Goal: Information Seeking & Learning: Check status

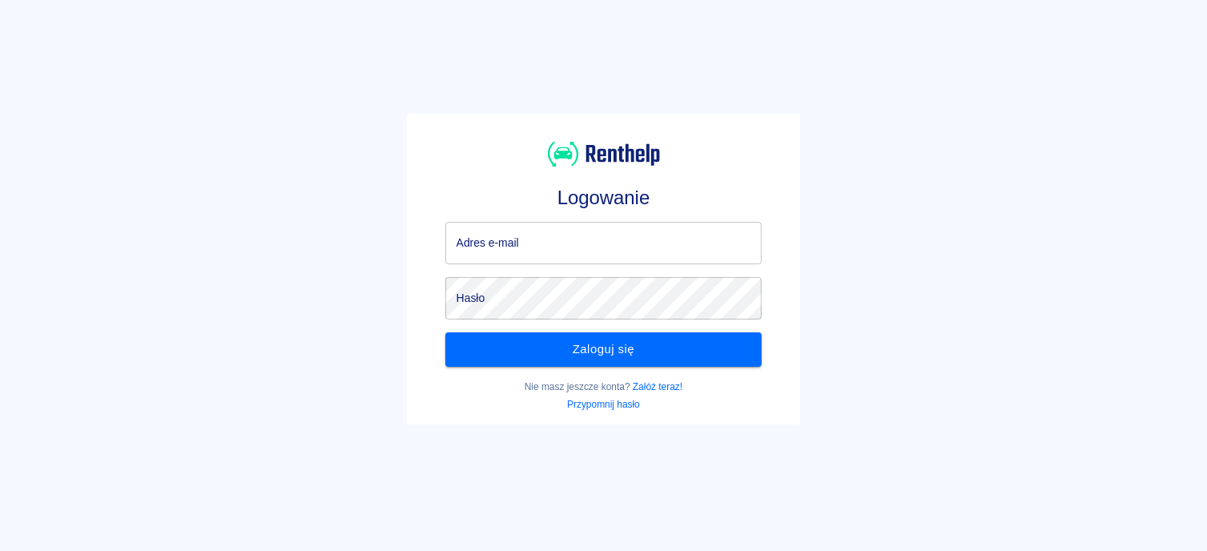
type input "[EMAIL_ADDRESS][DOMAIN_NAME]"
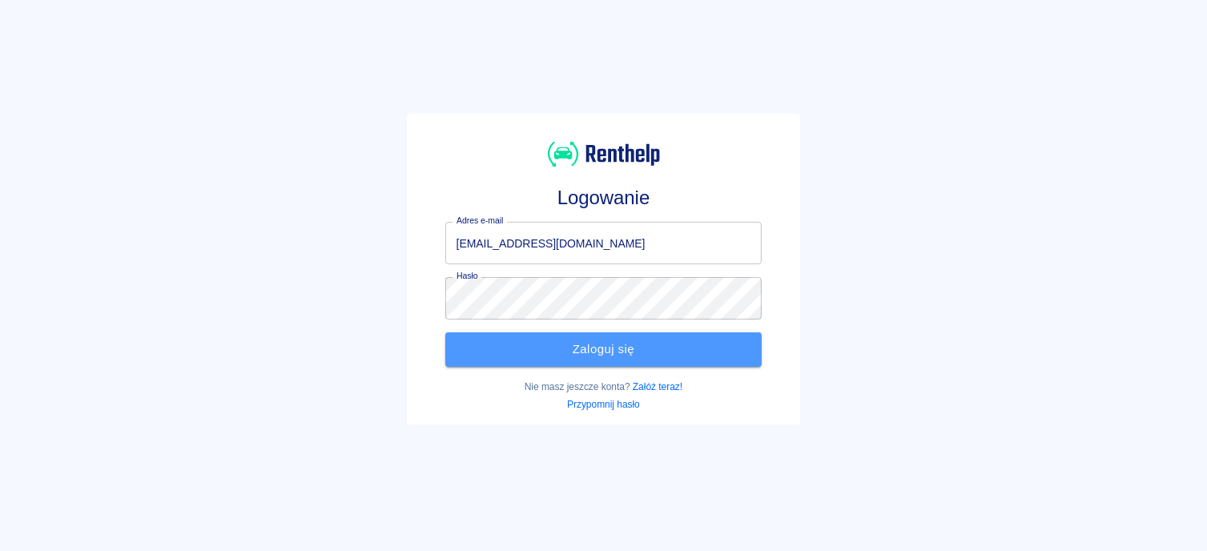
click at [624, 352] on button "Zaloguj się" at bounding box center [603, 349] width 317 height 34
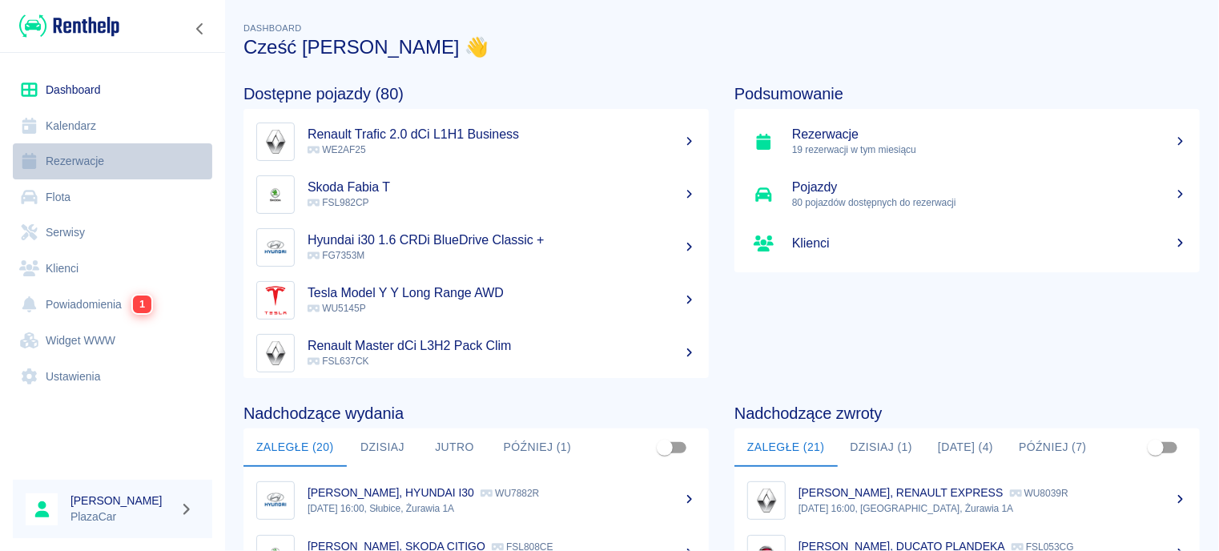
click at [87, 156] on link "Rezerwacje" at bounding box center [112, 161] width 199 height 36
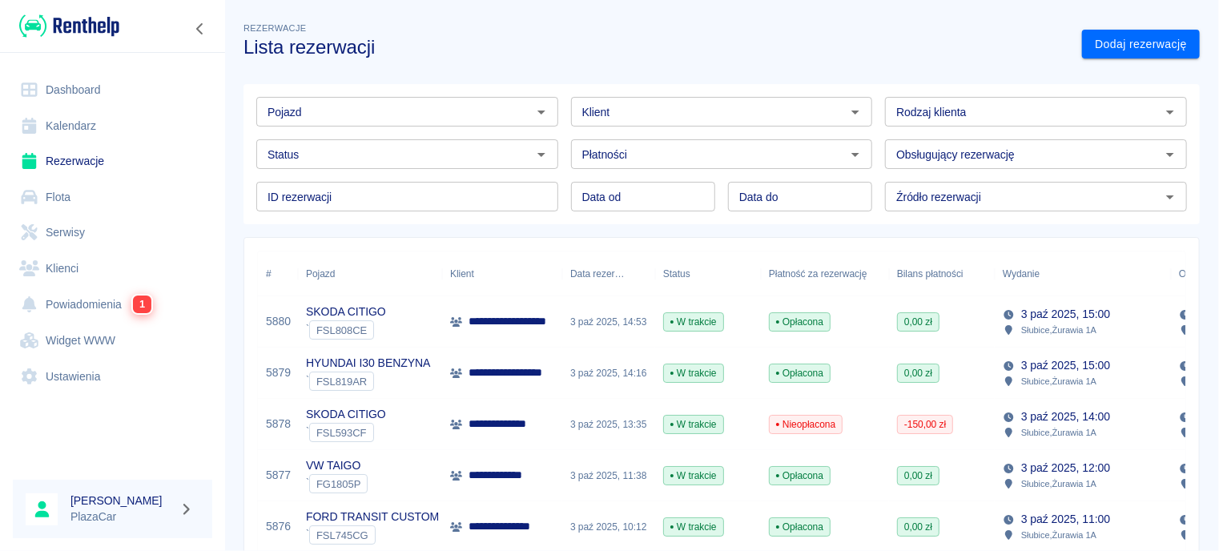
click at [480, 110] on input "Pojazd" at bounding box center [394, 112] width 266 height 20
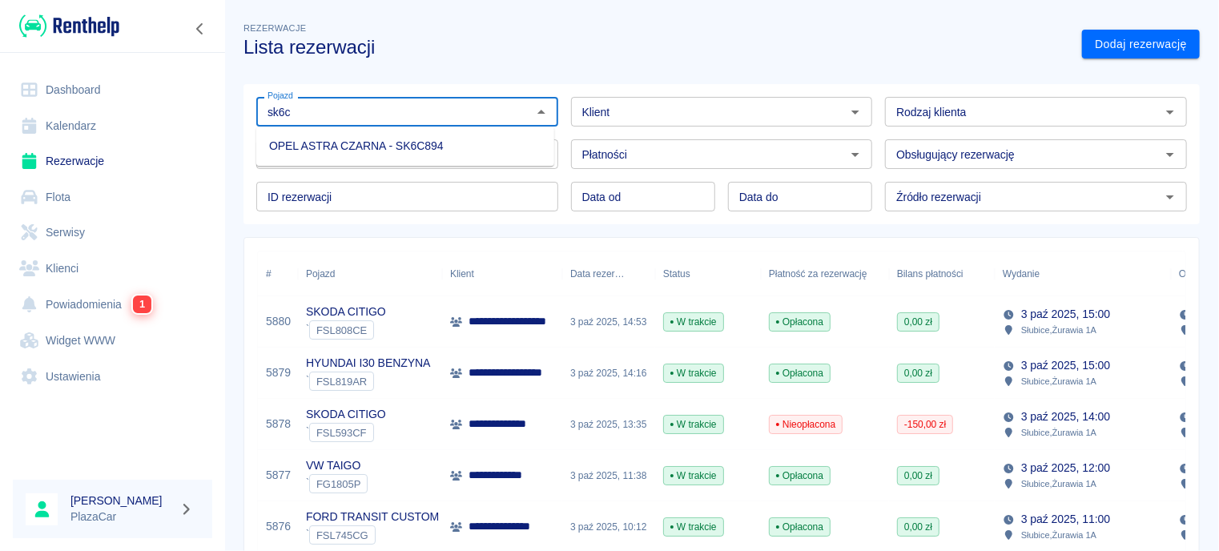
click at [480, 153] on li "OPEL ASTRA CZARNA - SK6C894" at bounding box center [405, 146] width 298 height 26
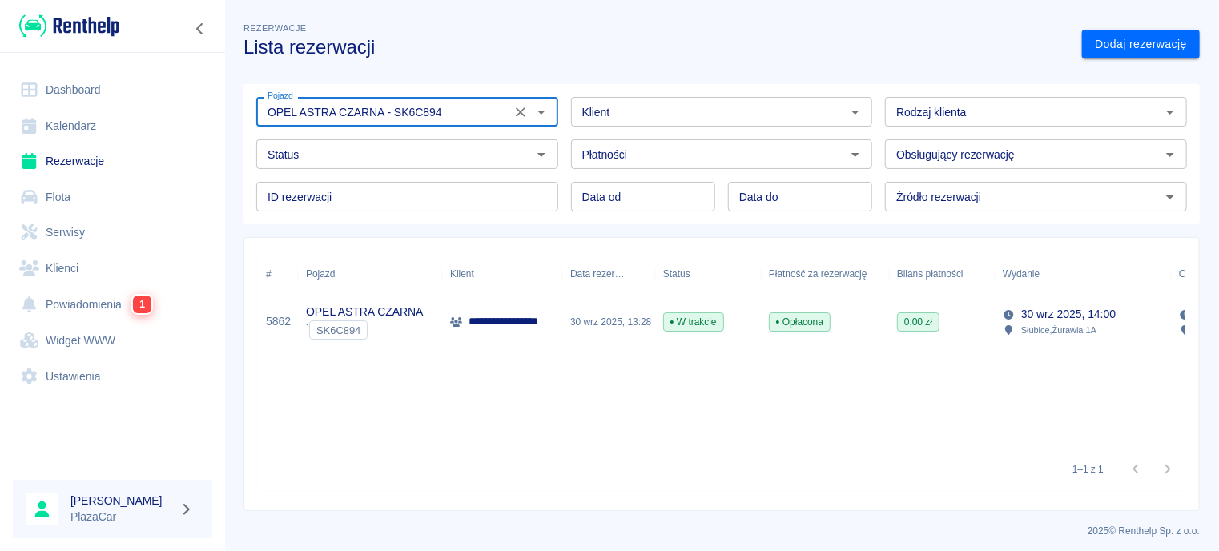
click at [523, 153] on div "Status" at bounding box center [407, 154] width 302 height 30
type input "OPEL ASTRA CZARNA - SK6C894"
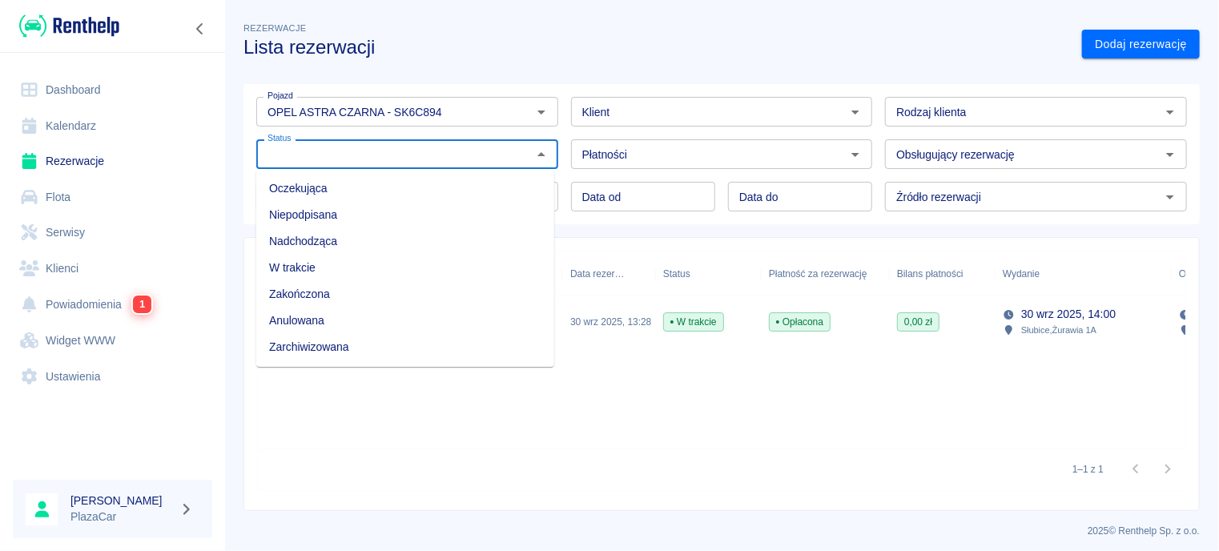
click at [309, 347] on li "Zarchiwizowana" at bounding box center [405, 347] width 298 height 26
type input "Zarchiwizowana"
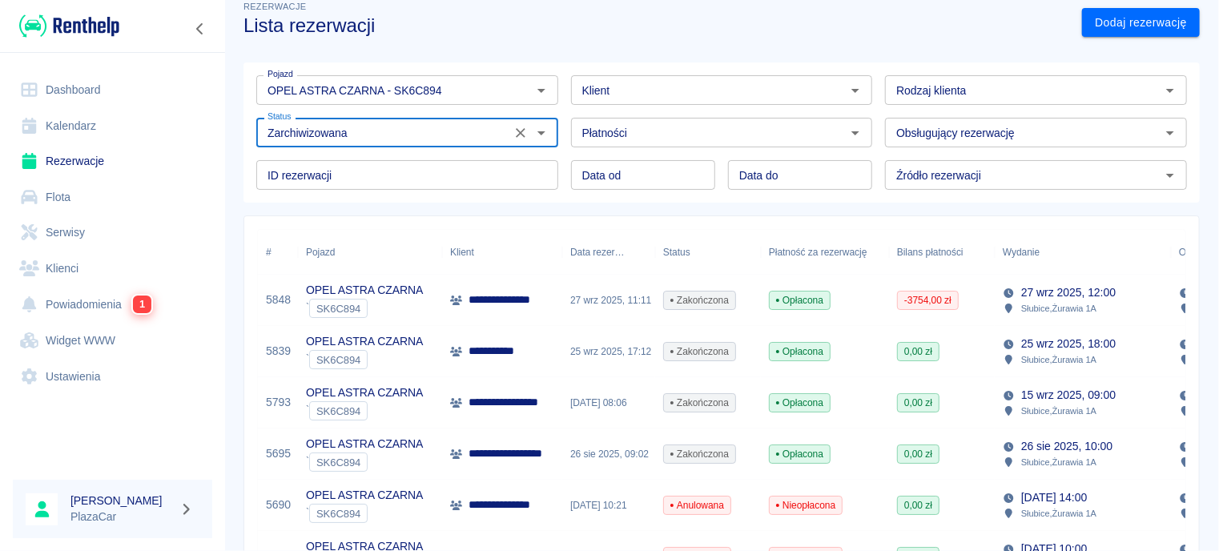
scroll to position [1, 0]
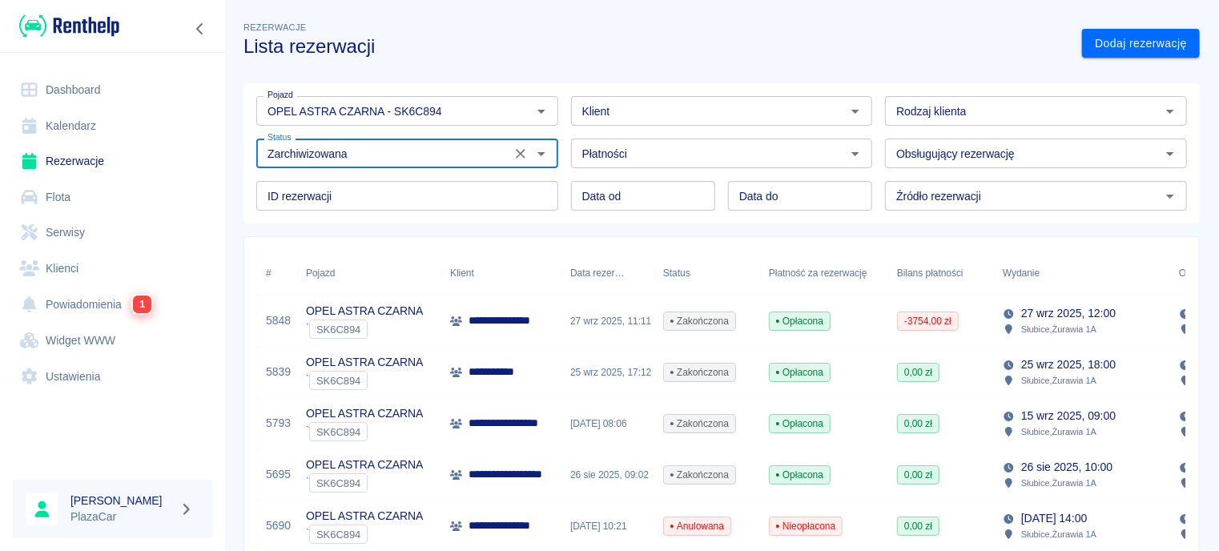
click at [693, 114] on input "Klient" at bounding box center [709, 111] width 266 height 20
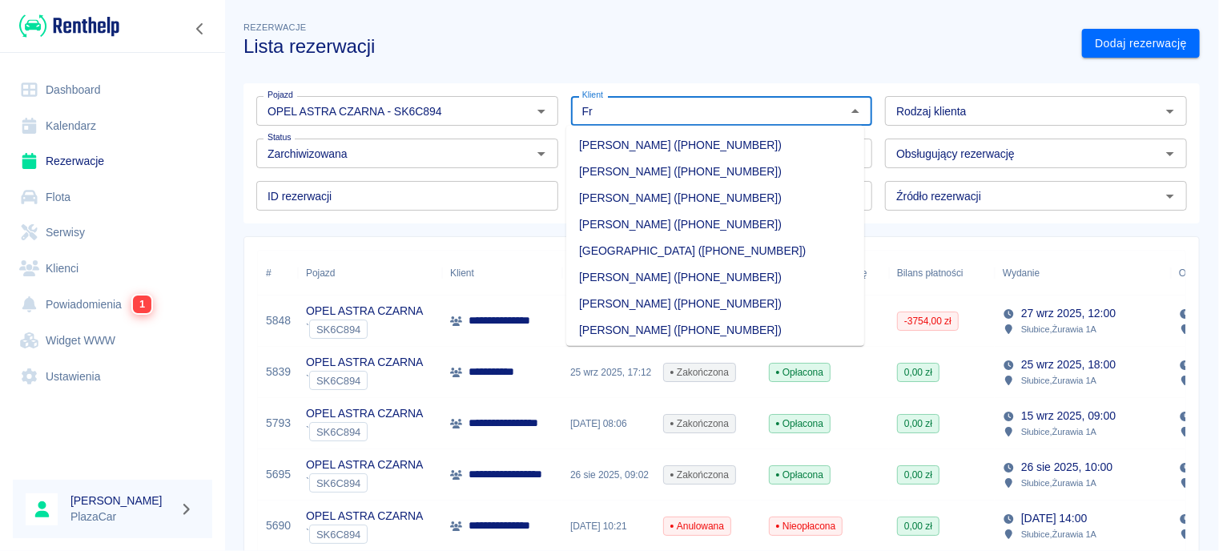
type input "F"
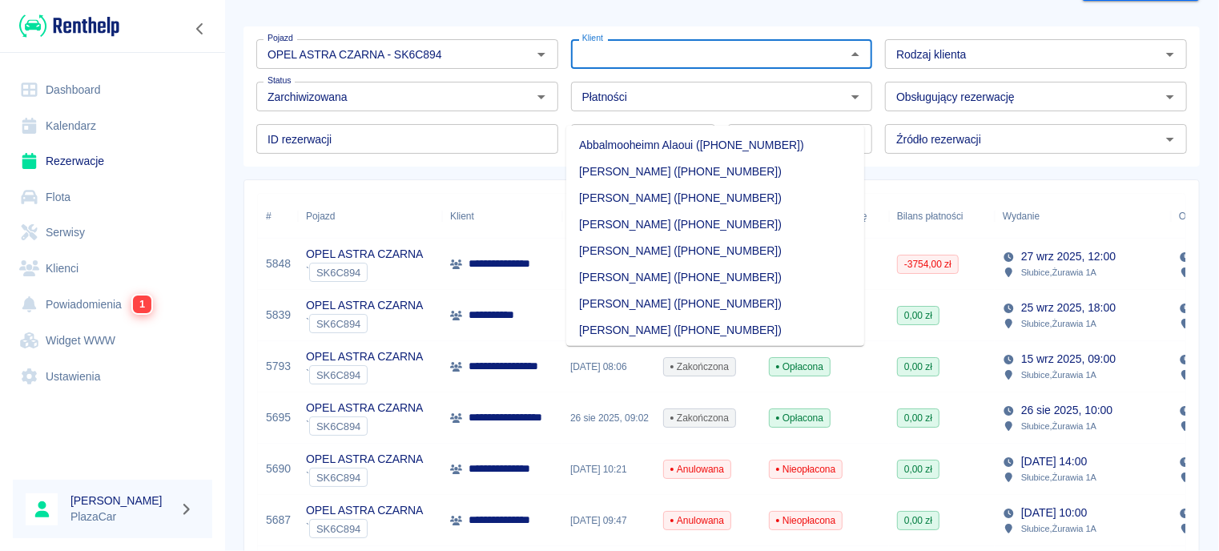
scroll to position [81, 0]
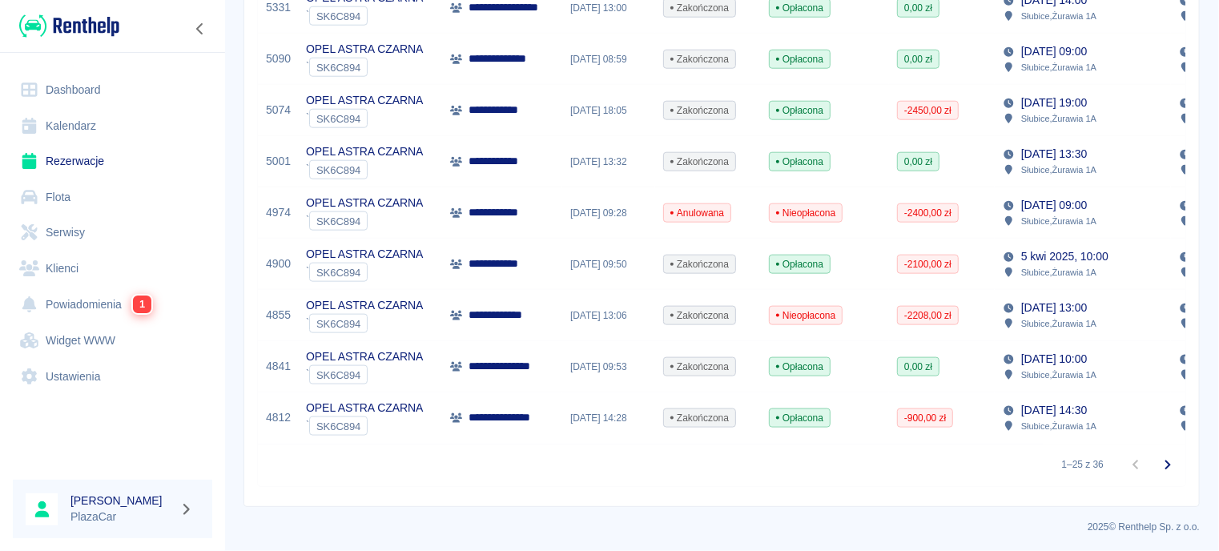
scroll to position [1147, 0]
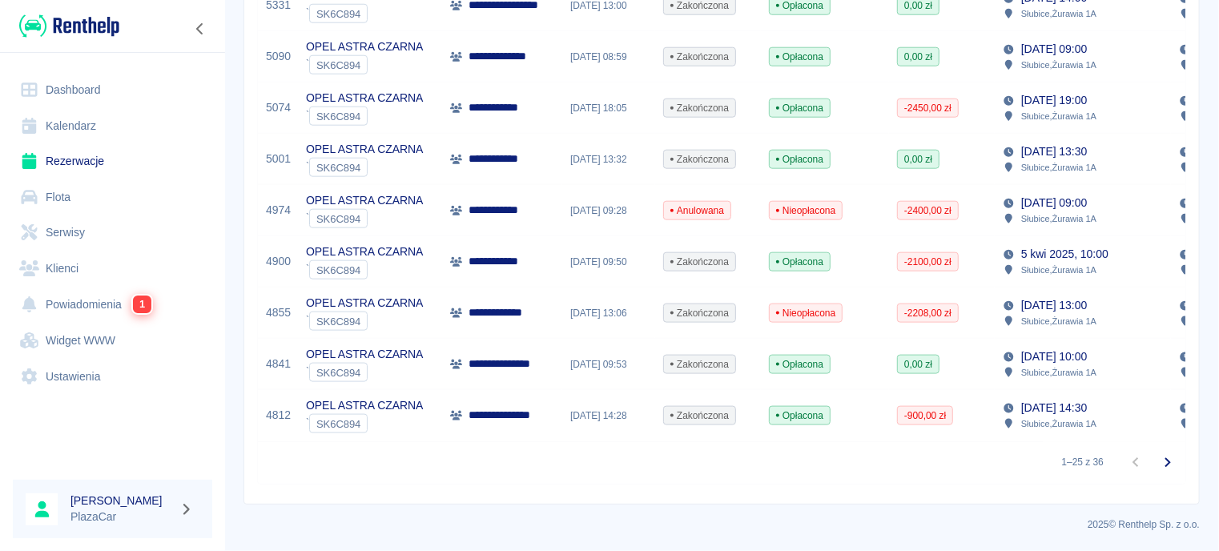
drag, startPoint x: 1206, startPoint y: 402, endPoint x: 1198, endPoint y: 376, distance: 26.8
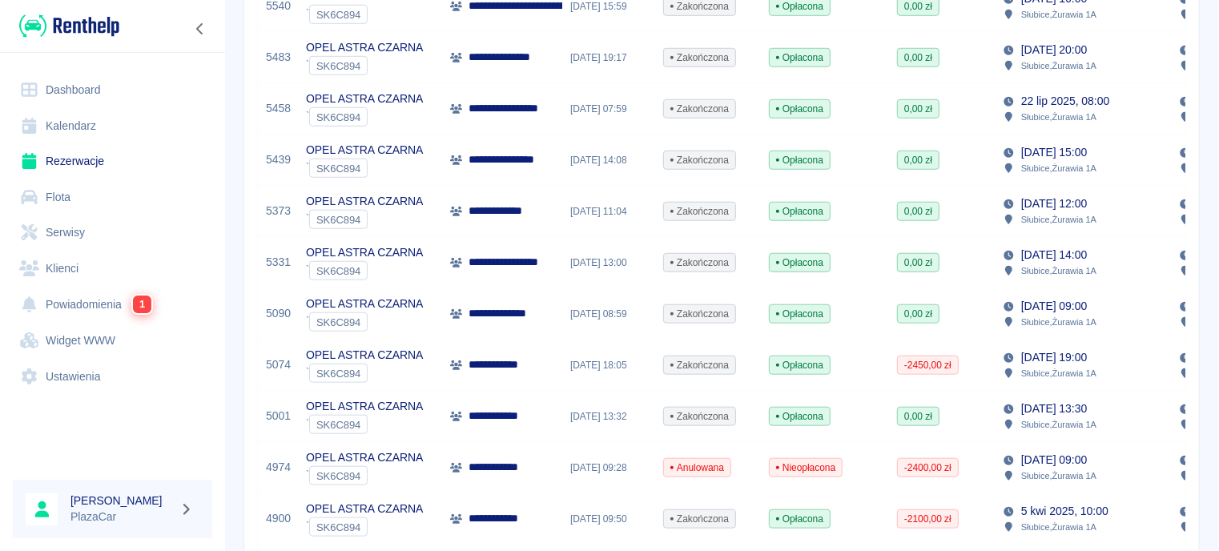
scroll to position [861, 0]
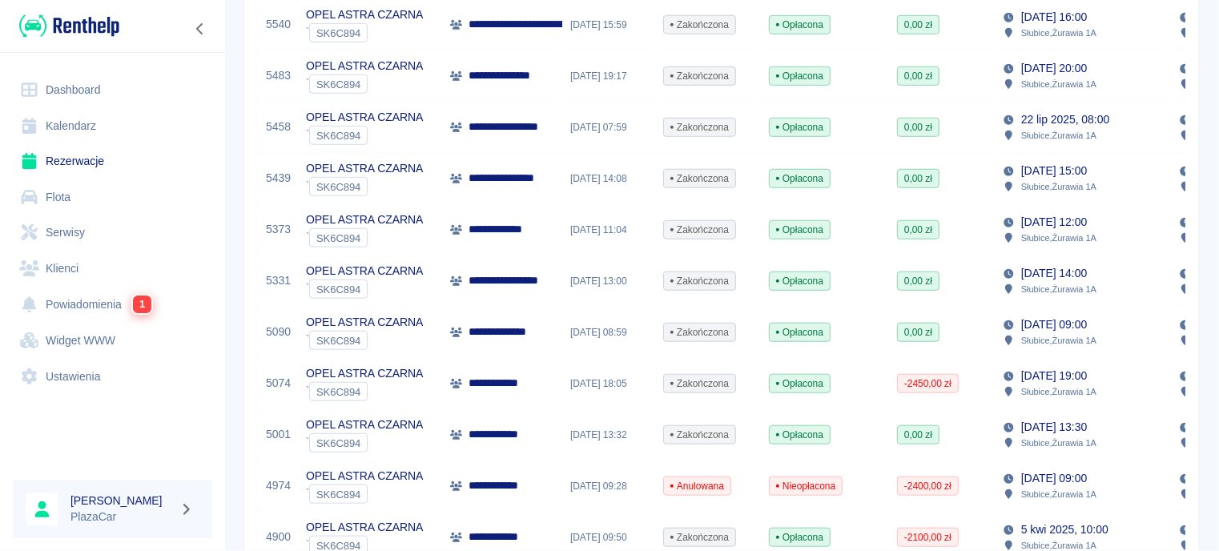
click at [437, 323] on div "OPEL ASTRA CZARNA ` SK6C894" at bounding box center [370, 332] width 144 height 51
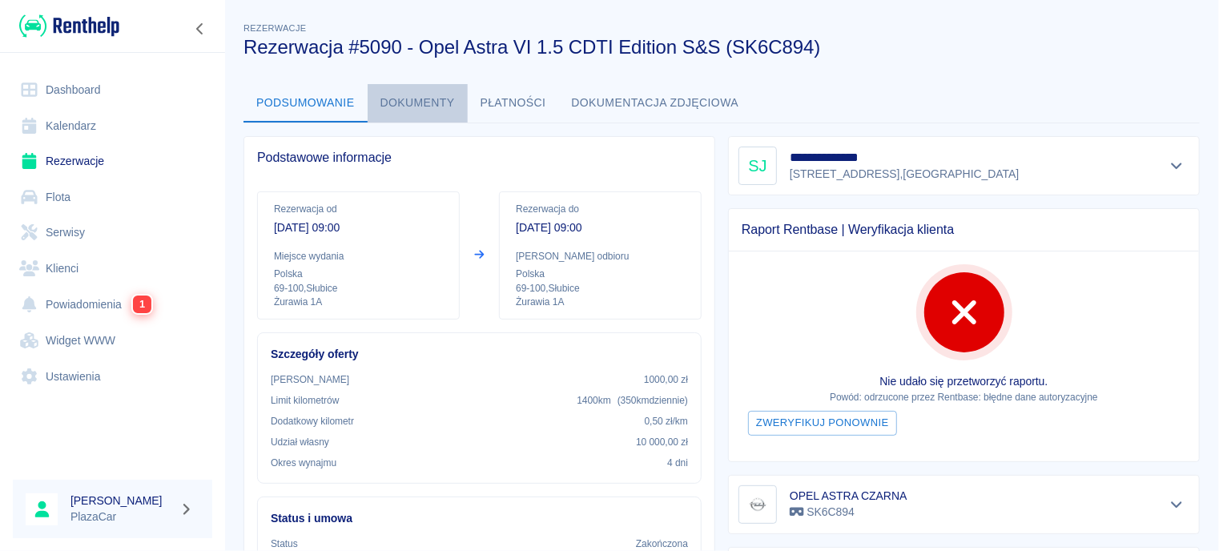
click at [420, 95] on button "Dokumenty" at bounding box center [418, 103] width 100 height 38
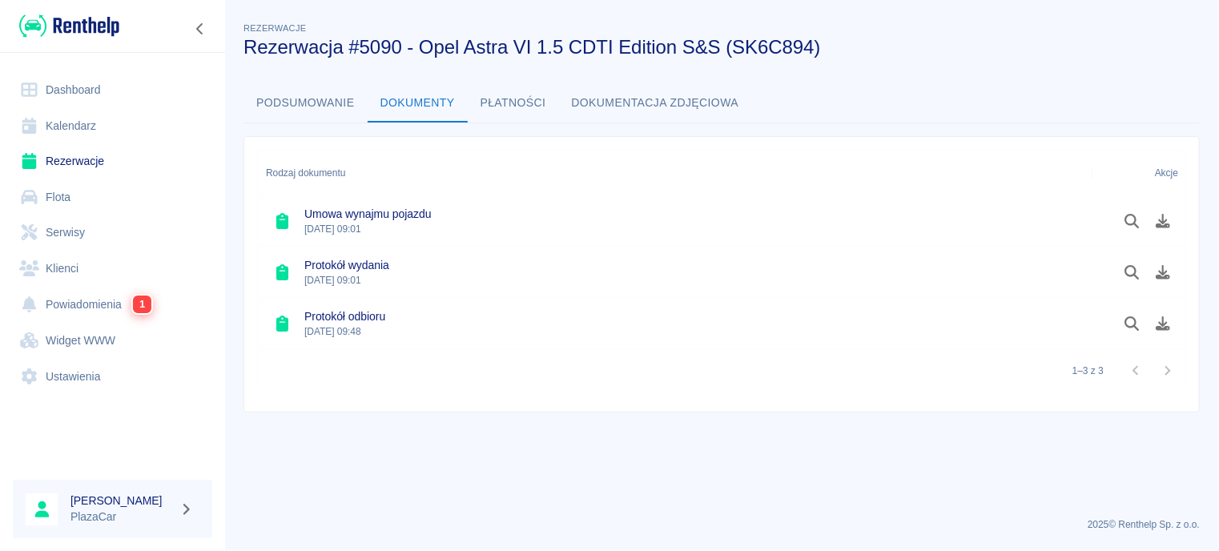
click at [307, 102] on button "Podsumowanie" at bounding box center [305, 103] width 124 height 38
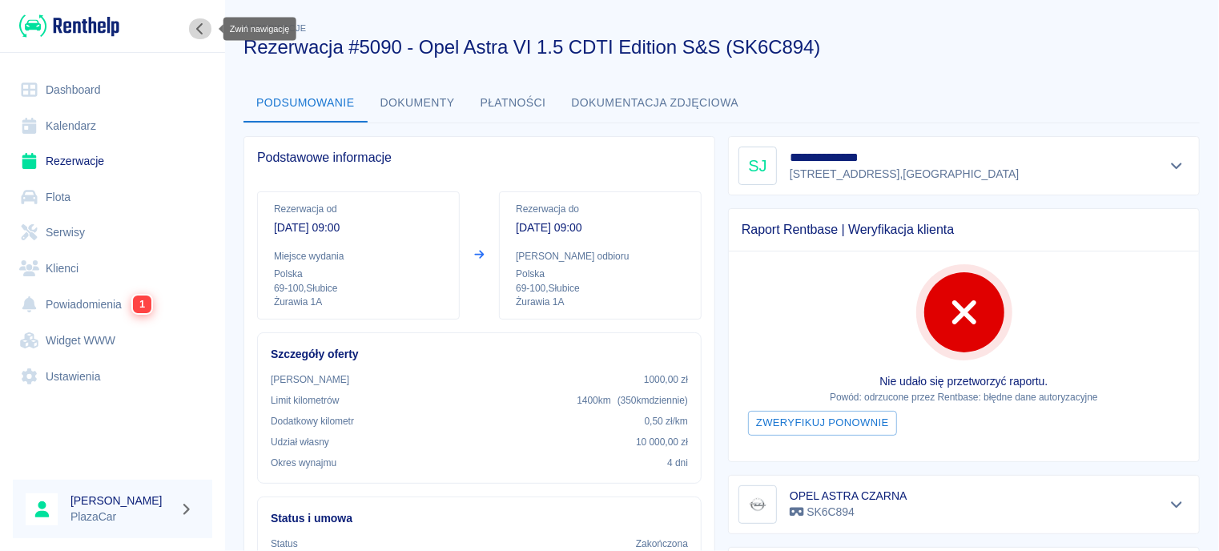
click at [192, 27] on icon "Zwiń nawigację" at bounding box center [200, 28] width 16 height 13
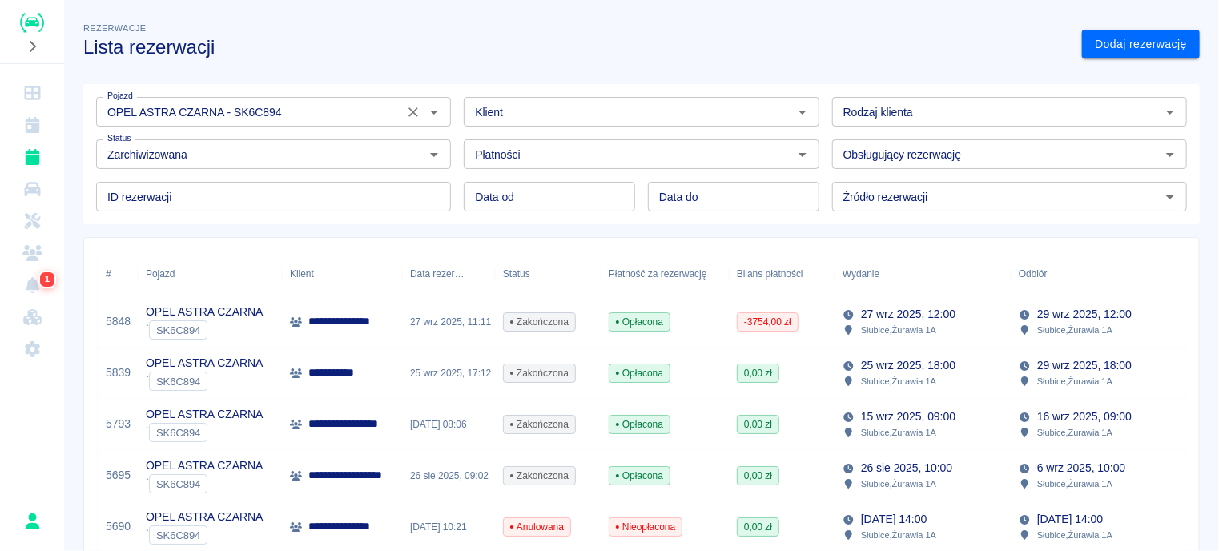
click at [408, 114] on icon "Wyczyść" at bounding box center [413, 112] width 16 height 16
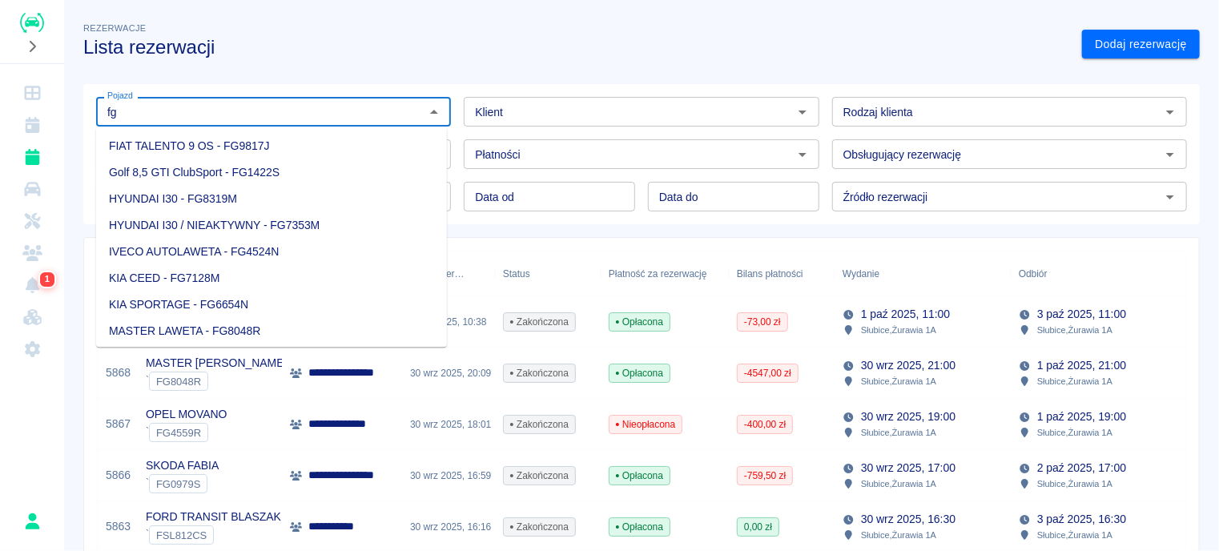
type input "f"
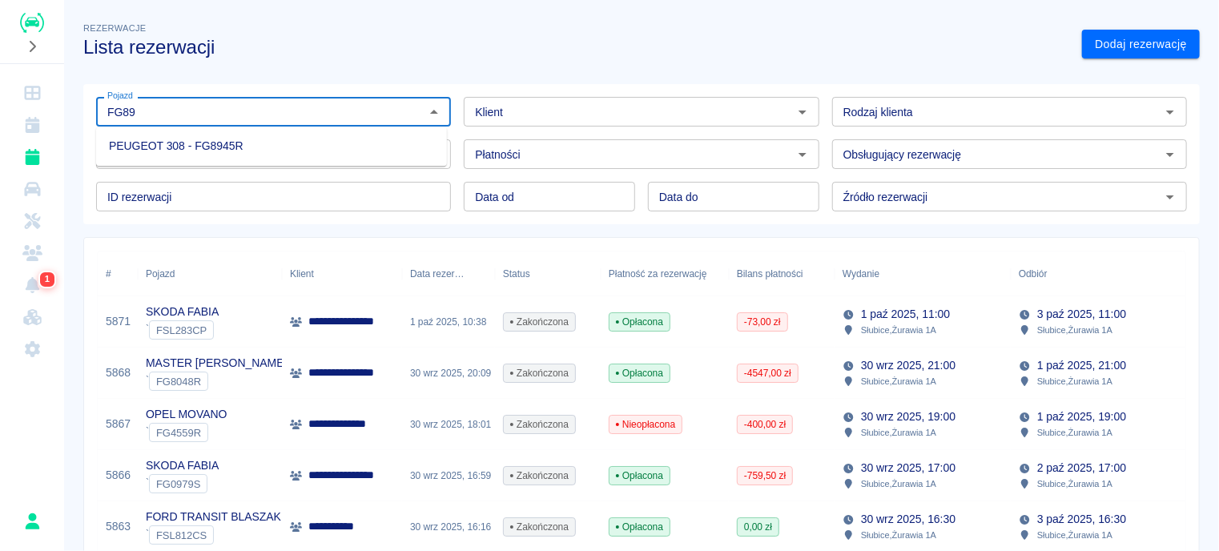
click at [263, 140] on li "PEUGEOT 308 - FG8945R" at bounding box center [271, 146] width 351 height 26
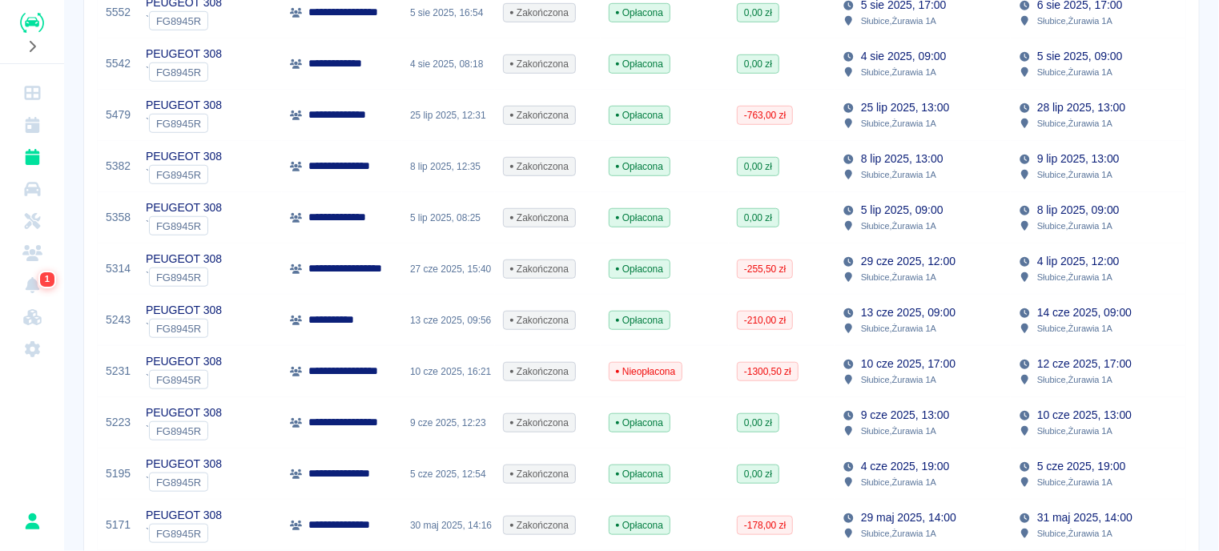
scroll to position [817, 0]
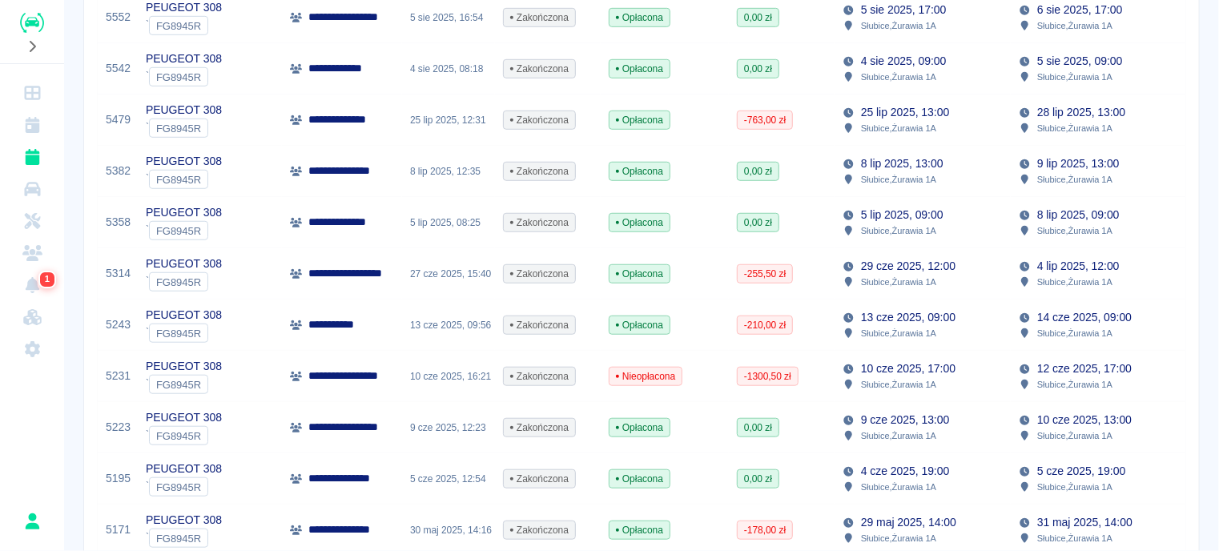
type input "PEUGEOT 308 - FG8945R"
click at [318, 223] on p "**********" at bounding box center [342, 222] width 69 height 17
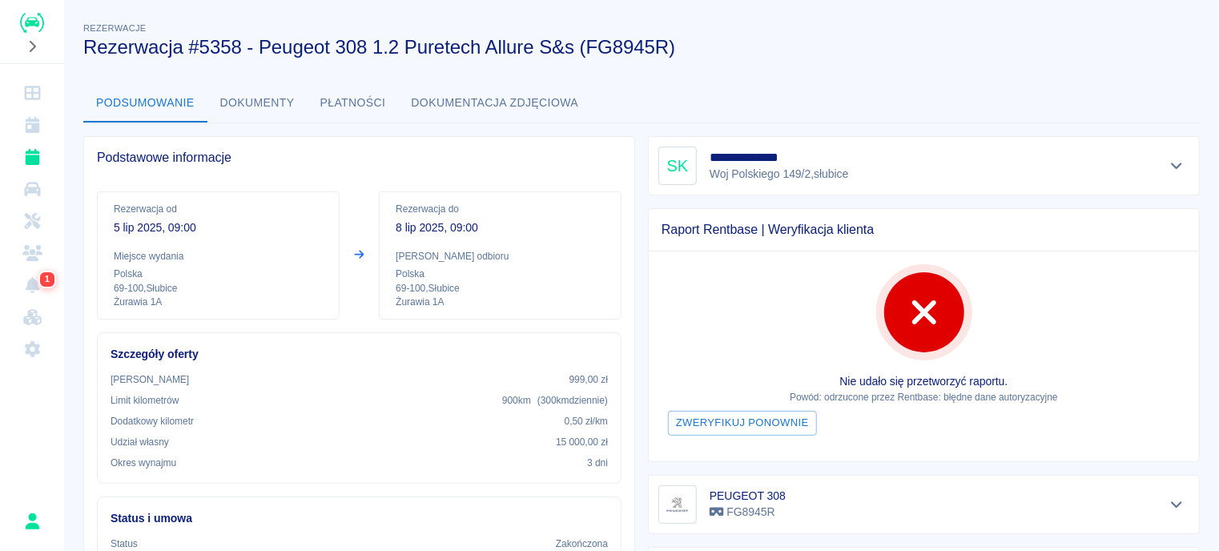
click at [275, 105] on button "Dokumenty" at bounding box center [257, 103] width 100 height 38
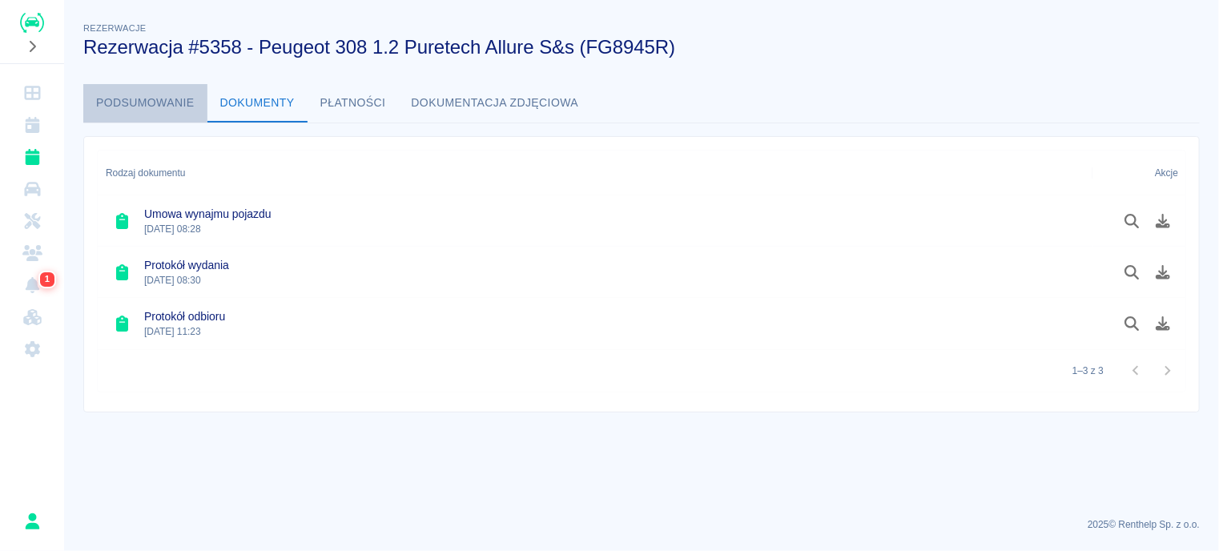
drag, startPoint x: 144, startPoint y: 103, endPoint x: 132, endPoint y: 88, distance: 19.4
click at [144, 103] on button "Podsumowanie" at bounding box center [145, 103] width 124 height 38
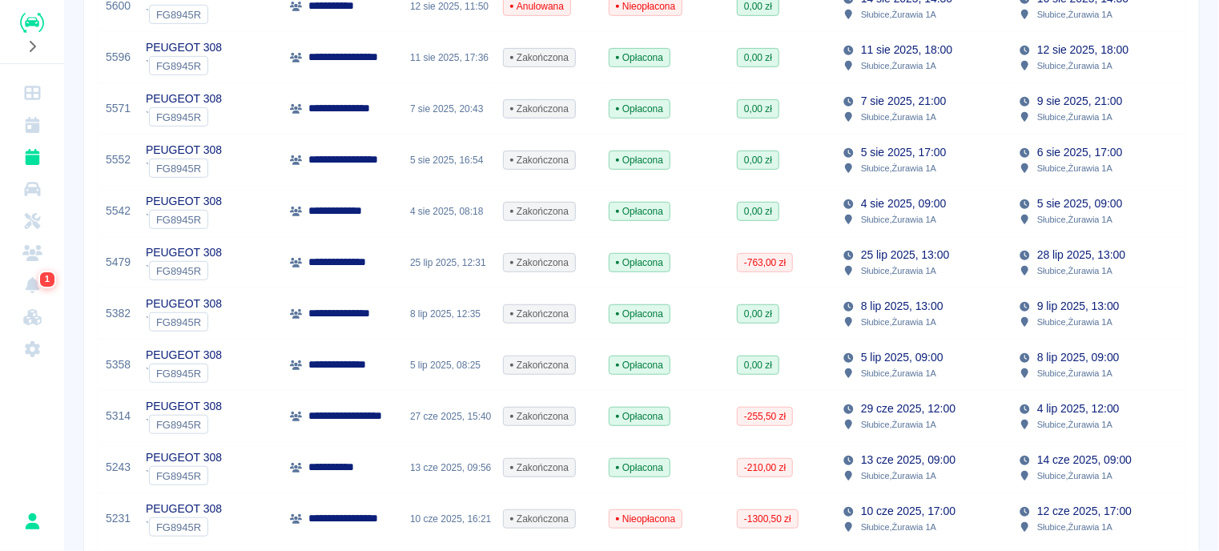
scroll to position [682, 0]
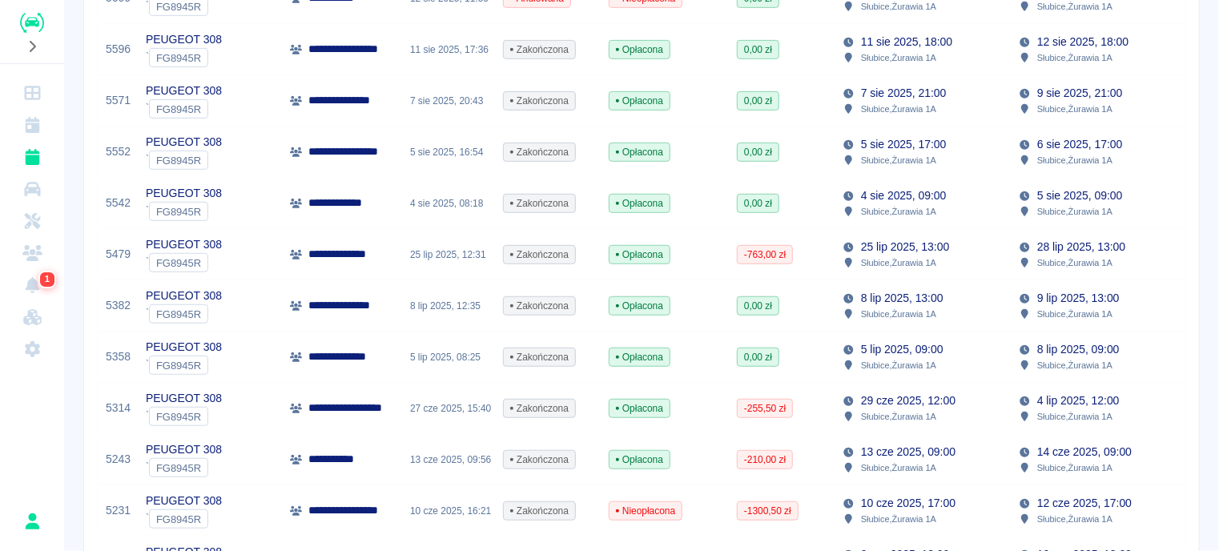
click at [335, 342] on div "**********" at bounding box center [342, 356] width 120 height 51
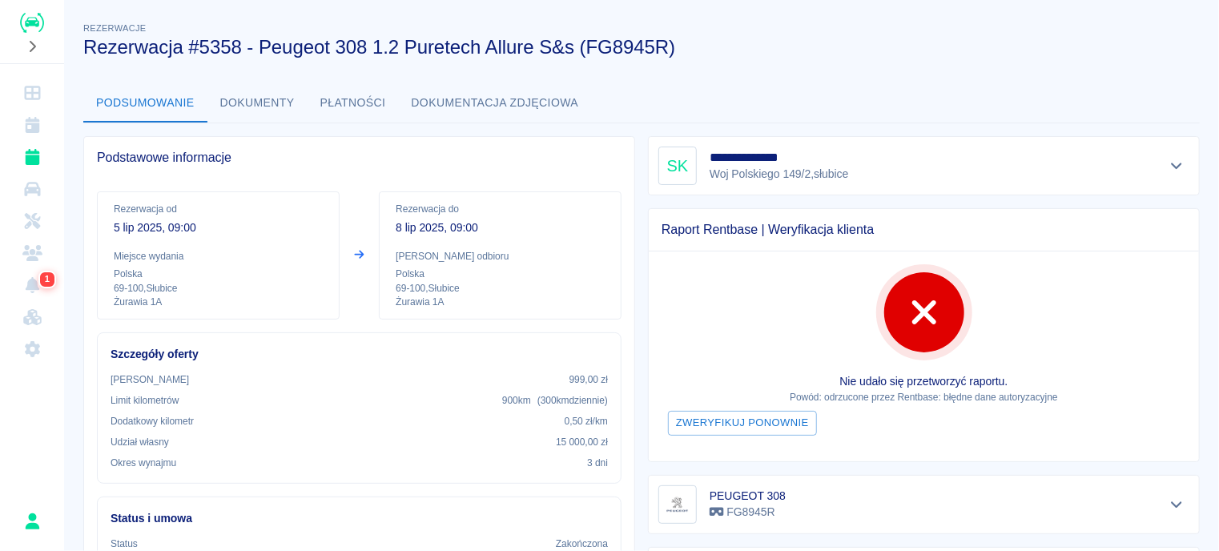
click at [251, 106] on button "Dokumenty" at bounding box center [257, 103] width 100 height 38
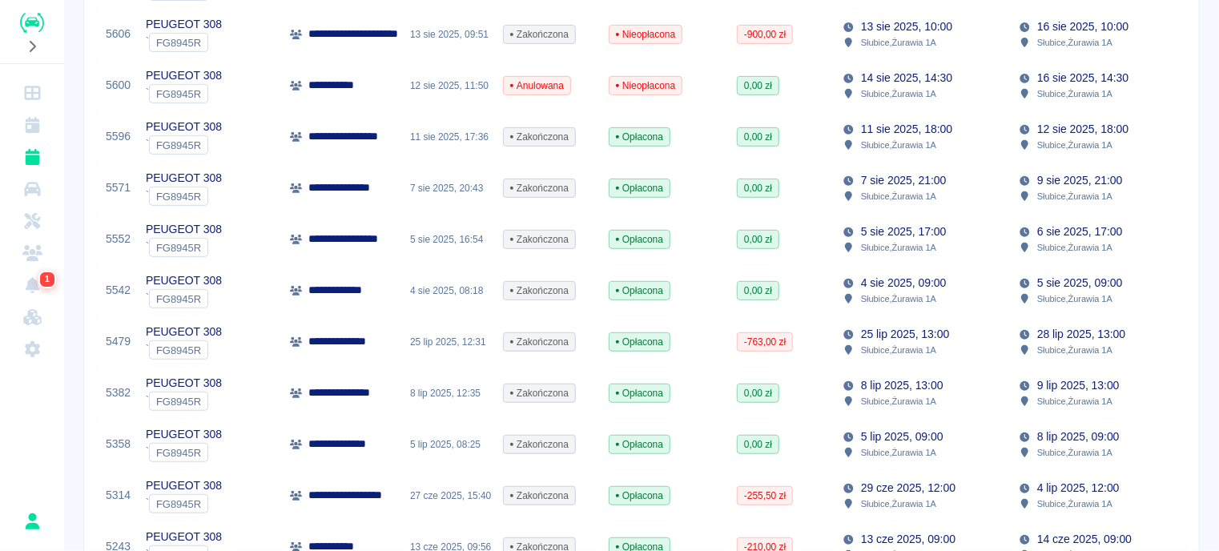
scroll to position [685, 0]
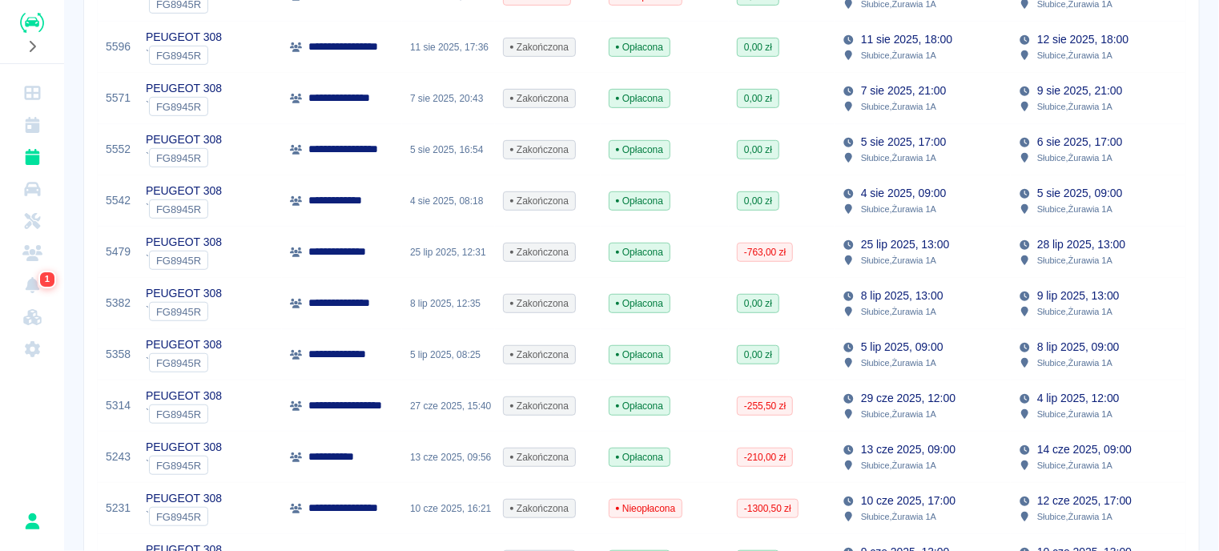
click at [335, 245] on p "**********" at bounding box center [345, 251] width 74 height 17
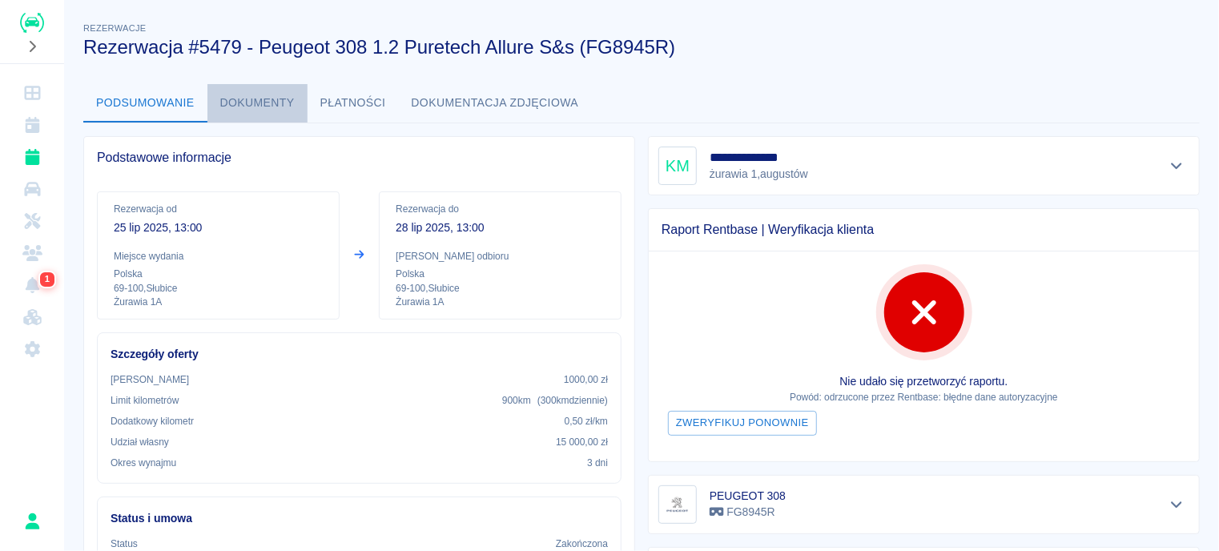
click at [269, 101] on button "Dokumenty" at bounding box center [257, 103] width 100 height 38
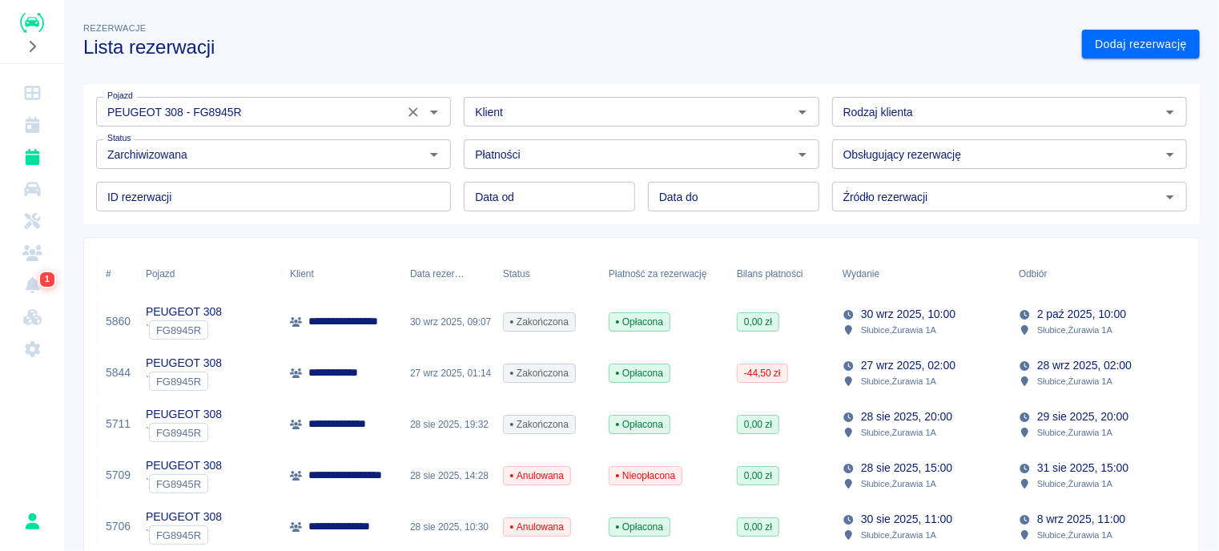
click at [343, 120] on input "PEUGEOT 308 - FG8945R" at bounding box center [250, 112] width 298 height 20
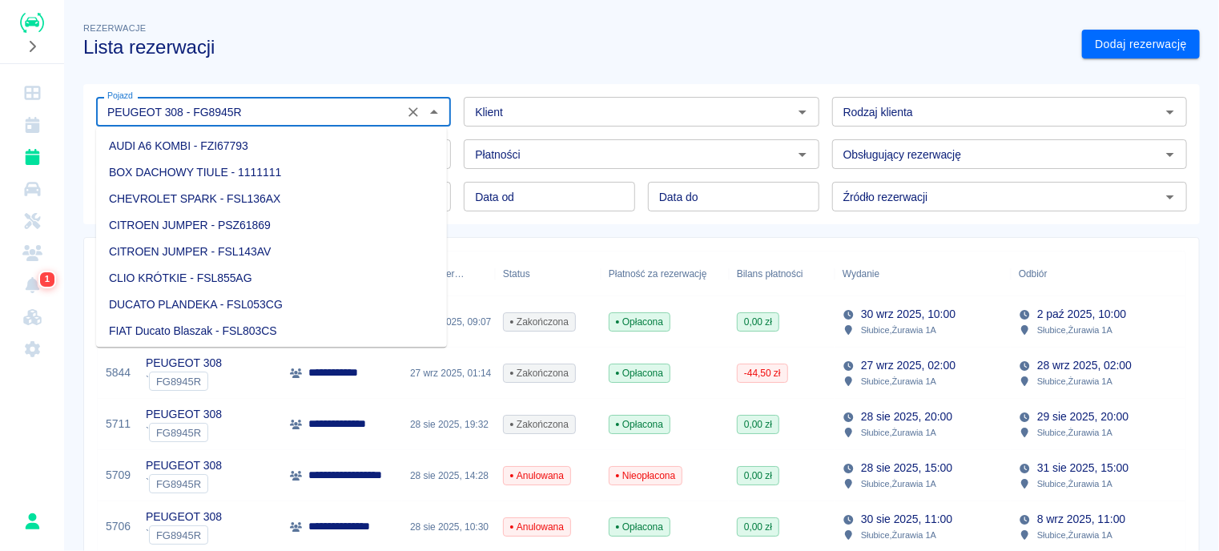
scroll to position [1134, 0]
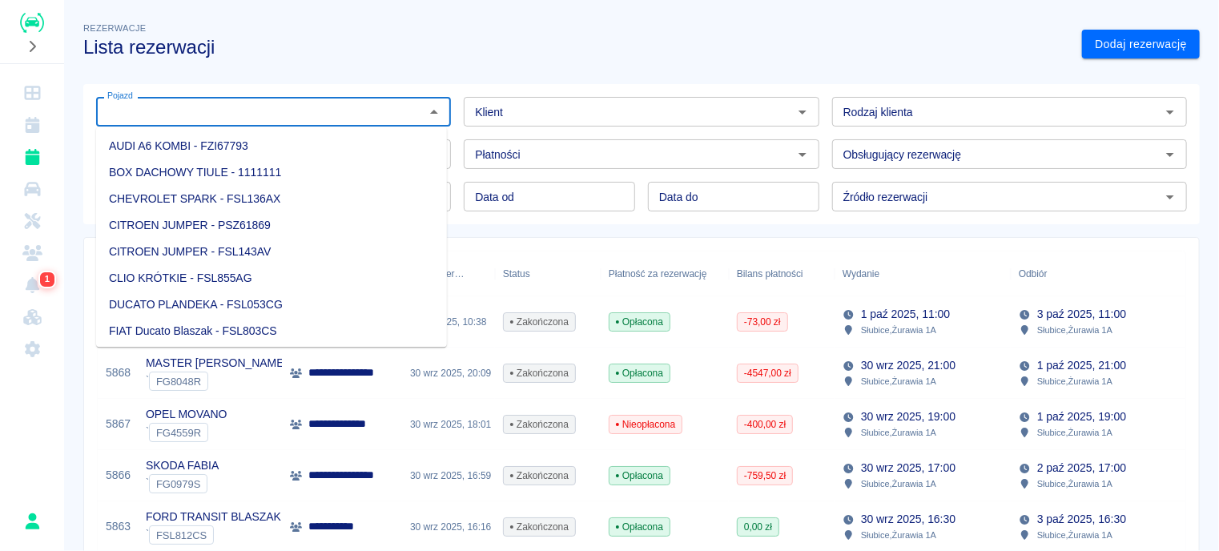
click at [179, 118] on input "Pojazd" at bounding box center [260, 112] width 319 height 20
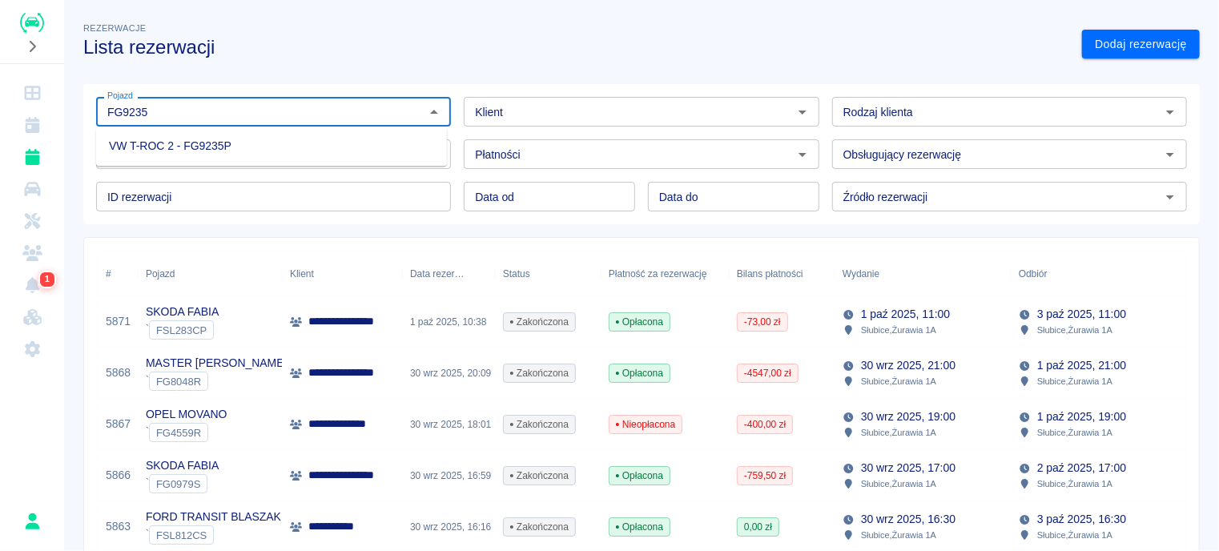
click at [275, 137] on li "VW T-ROC 2 - FG9235P" at bounding box center [271, 146] width 351 height 26
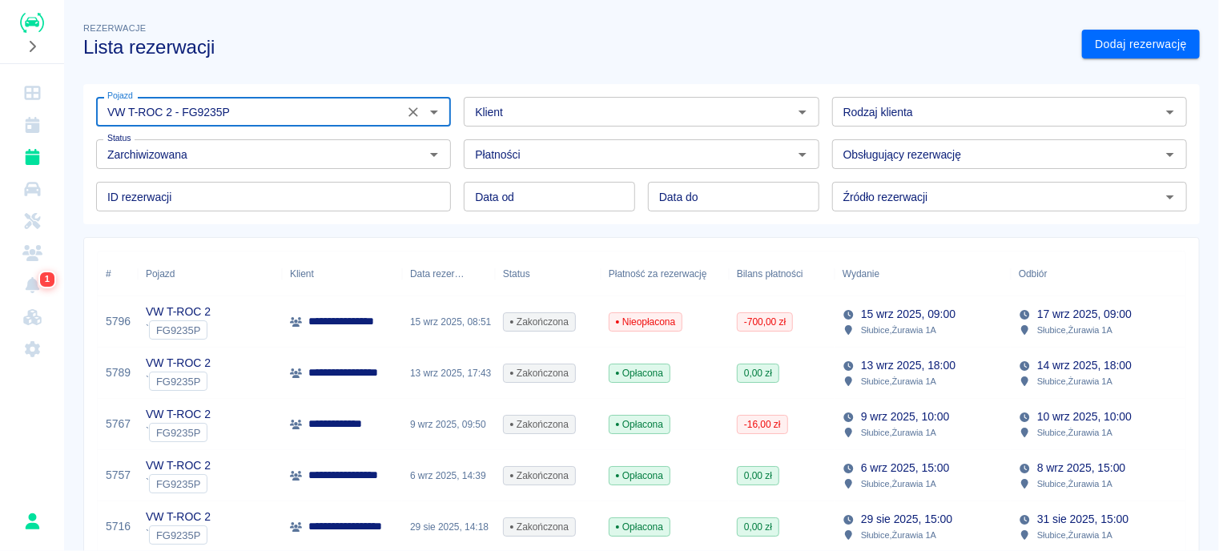
type input "VW T-ROC 2 - FG9235P"
click at [371, 31] on div "Rezerwacje Lista rezerwacji" at bounding box center [569, 32] width 998 height 52
click at [797, 20] on div "Rezerwacje Lista rezerwacji" at bounding box center [569, 32] width 998 height 52
click at [849, 48] on h3 "Lista rezerwacji" at bounding box center [576, 47] width 986 height 22
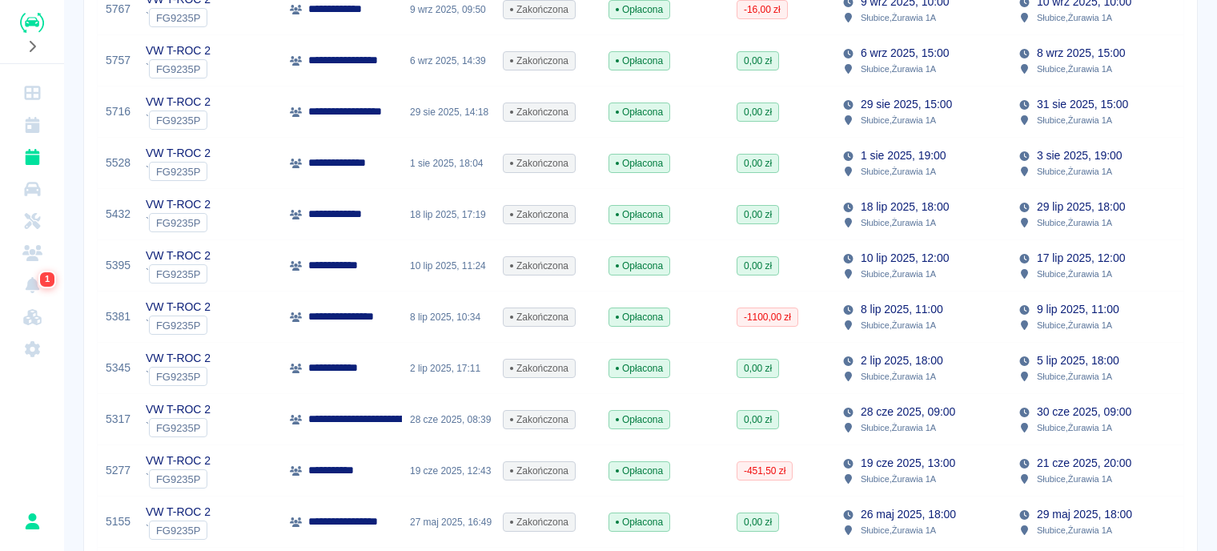
scroll to position [474, 0]
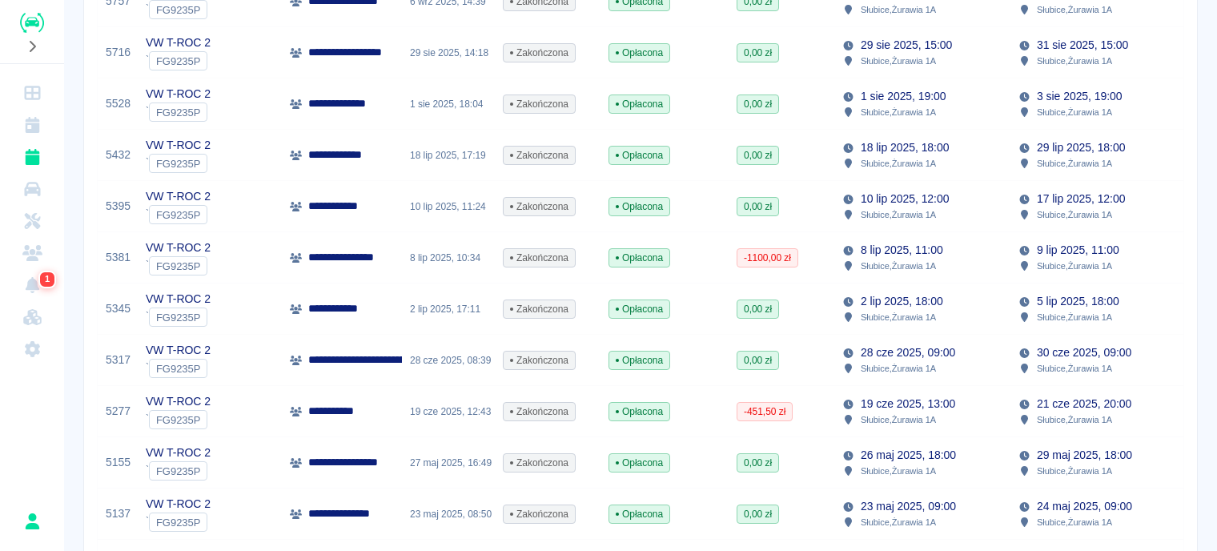
click at [794, 313] on div "0,00 zł" at bounding box center [782, 308] width 106 height 51
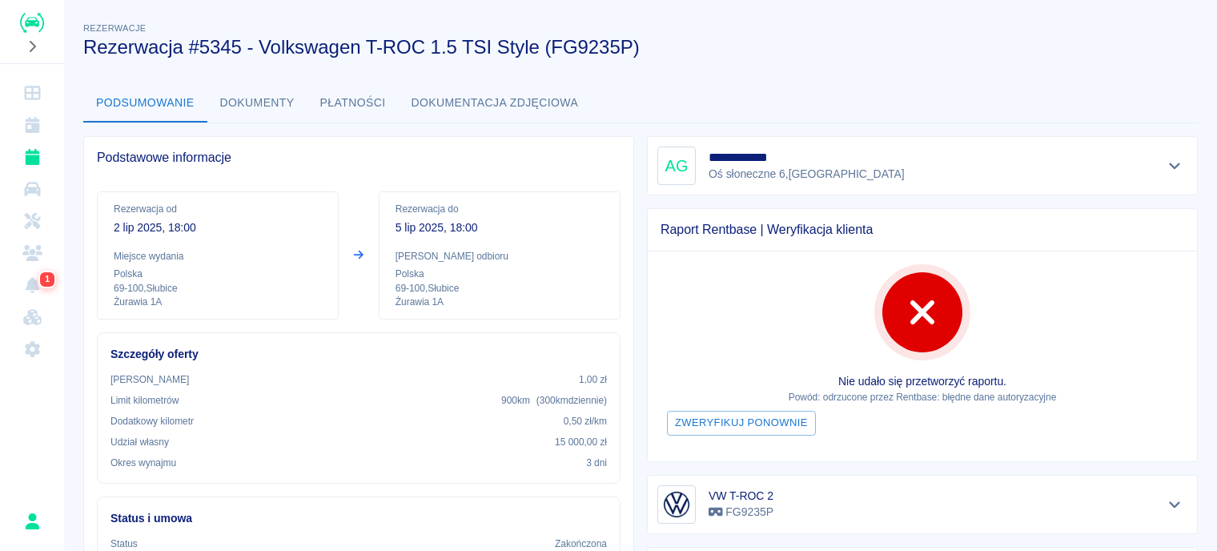
click at [297, 96] on button "Dokumenty" at bounding box center [257, 103] width 100 height 38
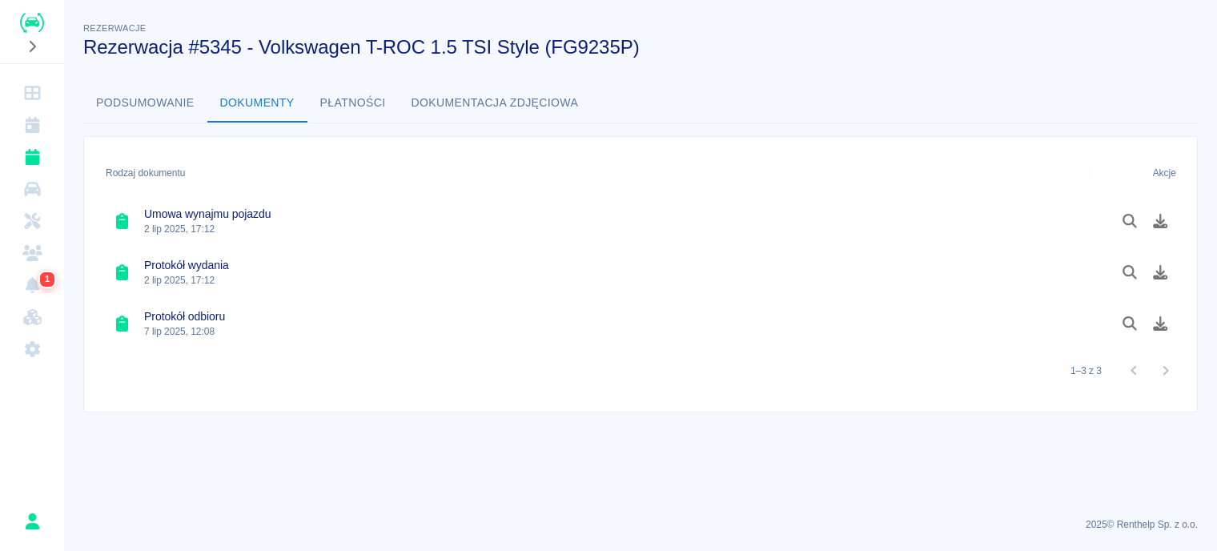
click at [183, 93] on button "Podsumowanie" at bounding box center [145, 103] width 124 height 38
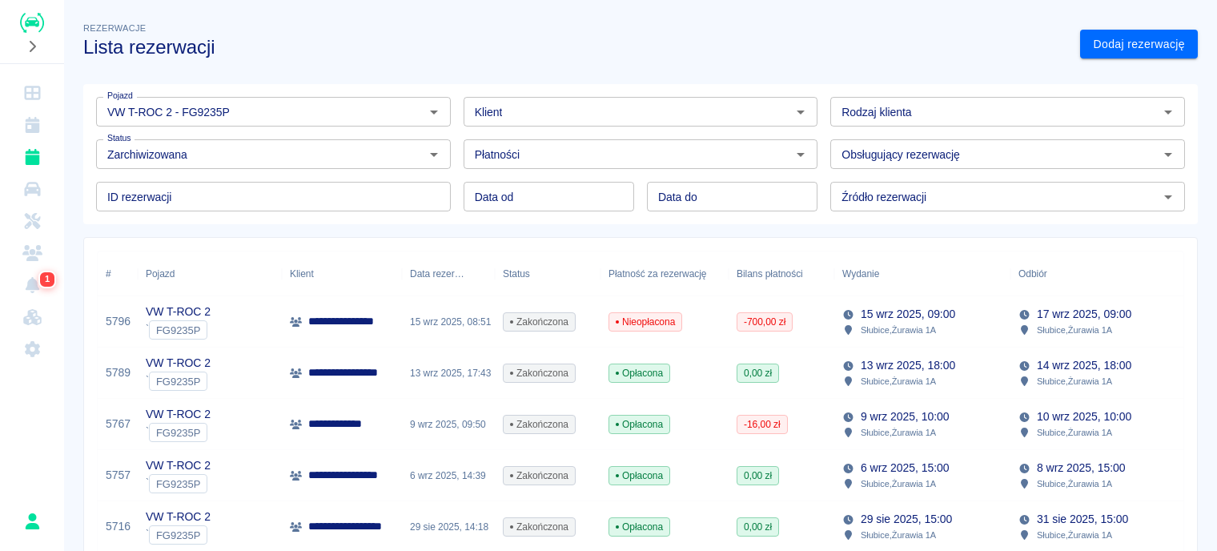
click at [601, 108] on input "Klient" at bounding box center [627, 112] width 319 height 20
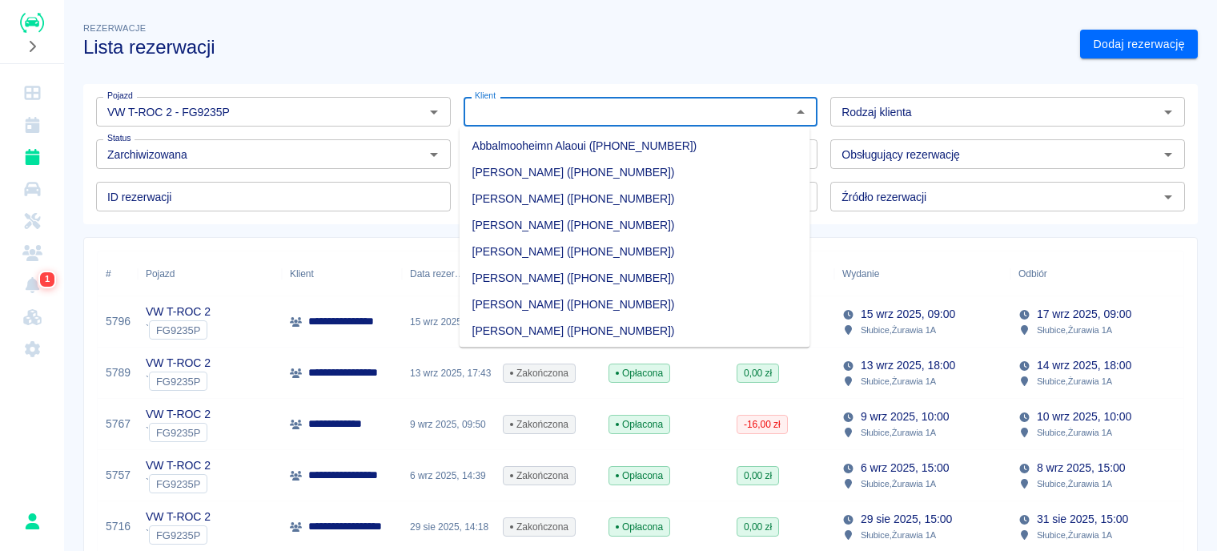
click at [660, 32] on div "Rezerwacje Lista rezerwacji" at bounding box center [568, 32] width 997 height 52
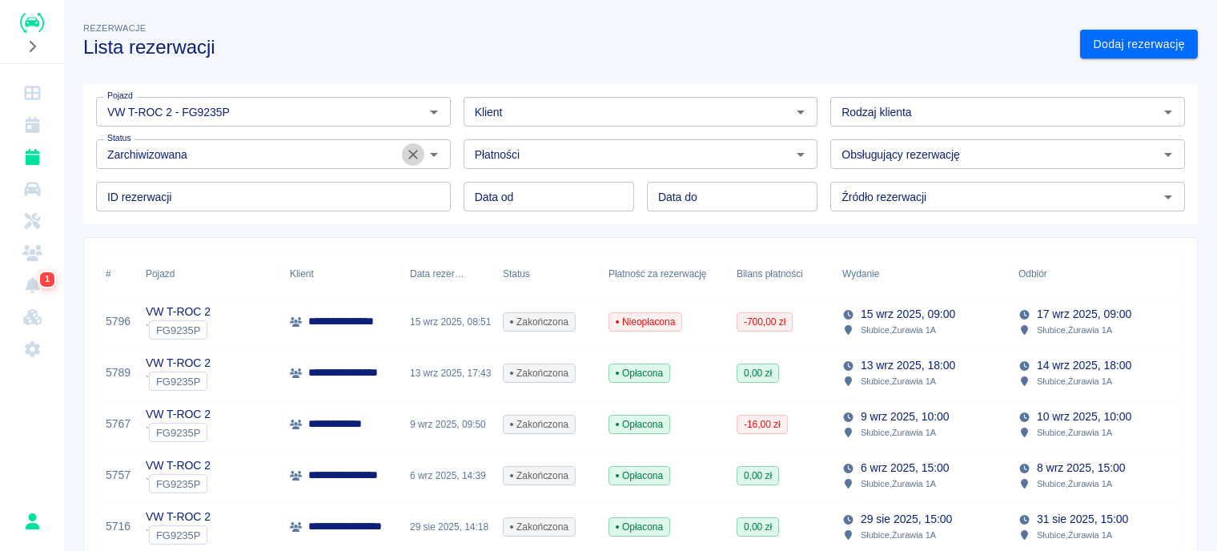
click at [414, 153] on icon "Wyczyść" at bounding box center [413, 155] width 16 height 16
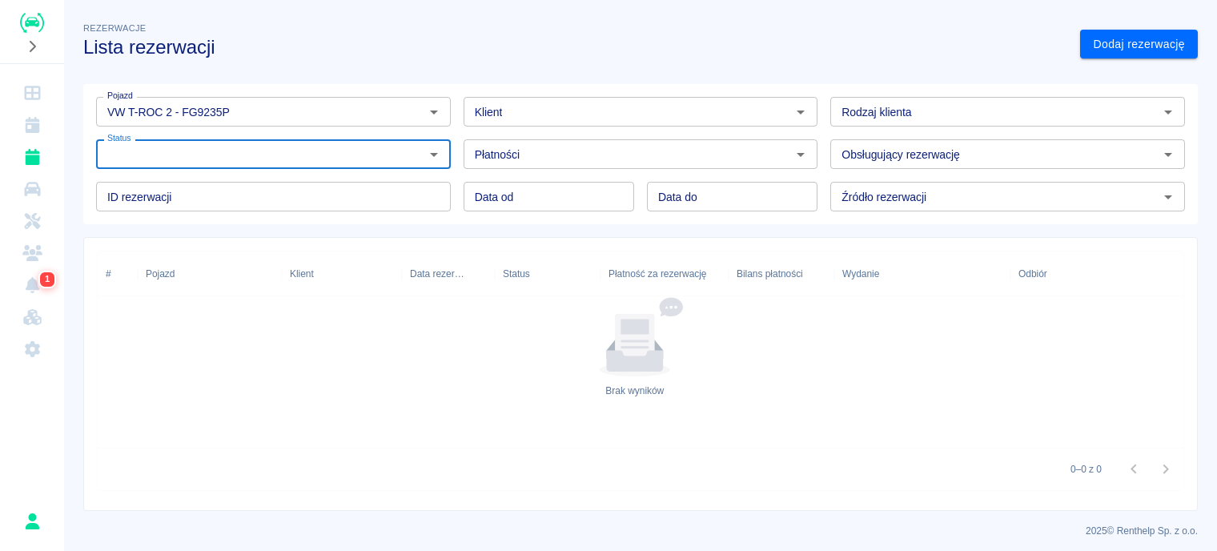
click at [613, 63] on div "Rezerwacje Lista rezerwacji Dodaj rezerwację Pojazd VW T-ROC 2 - FG9235P Pojazd…" at bounding box center [640, 258] width 1153 height 504
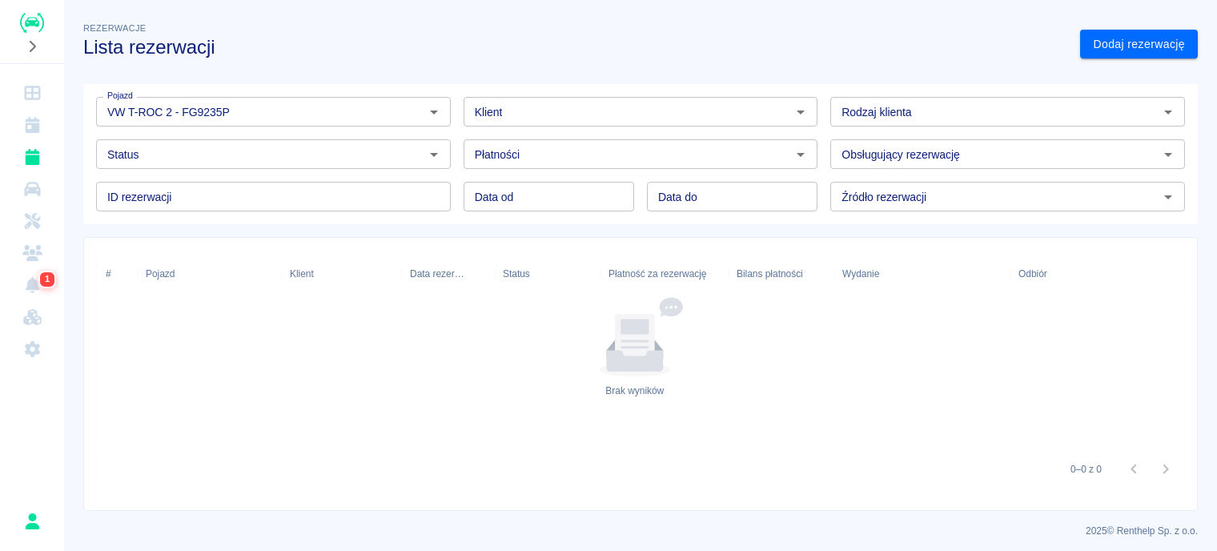
scroll to position [6, 0]
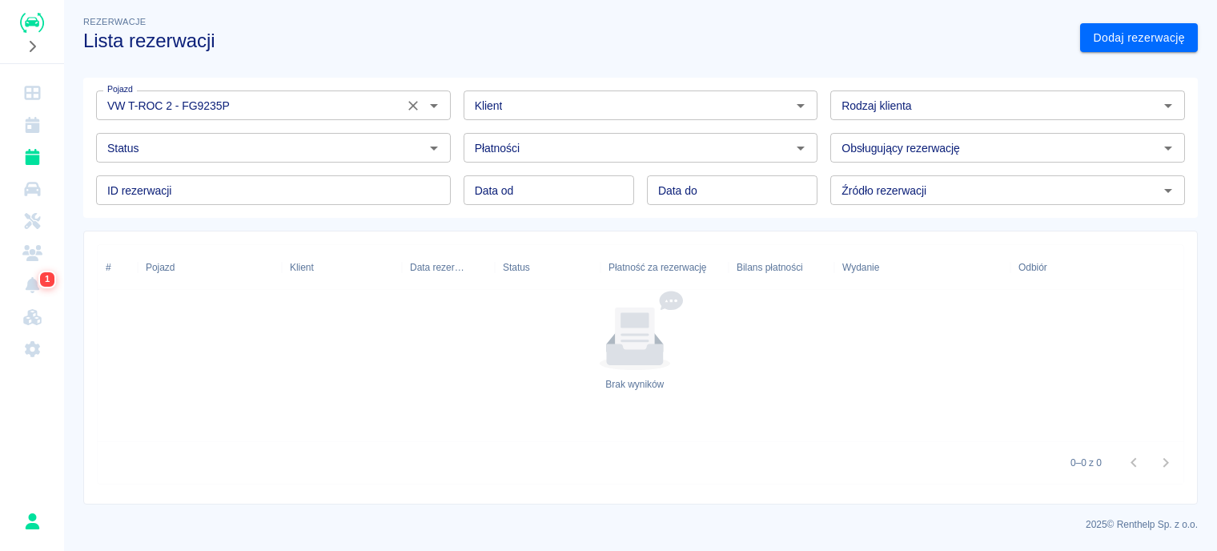
click at [288, 114] on input "VW T-ROC 2 - FG9235P" at bounding box center [250, 105] width 298 height 20
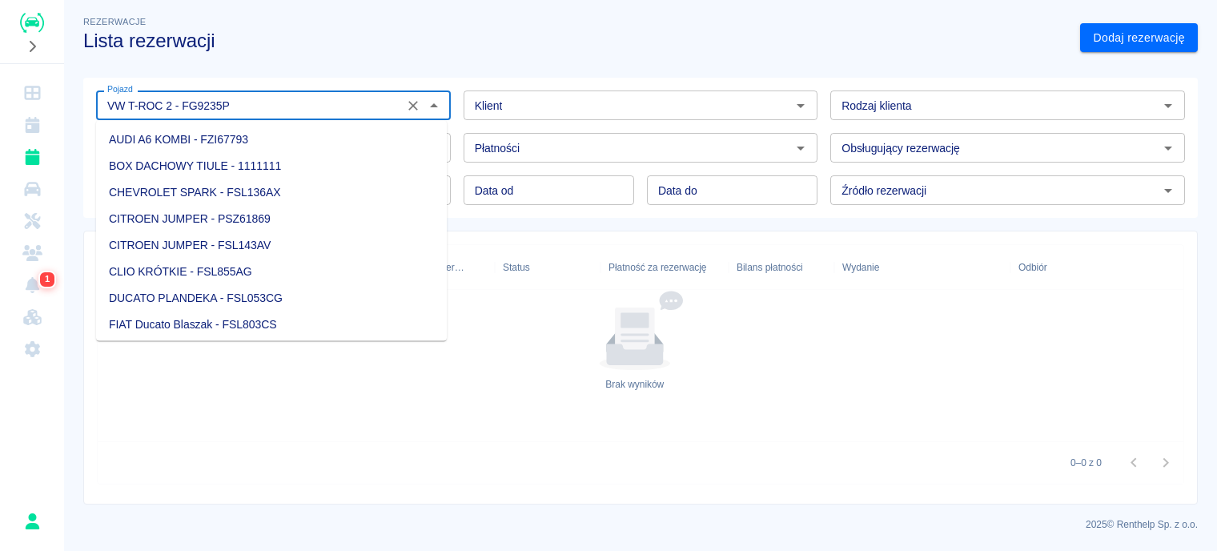
scroll to position [2191, 0]
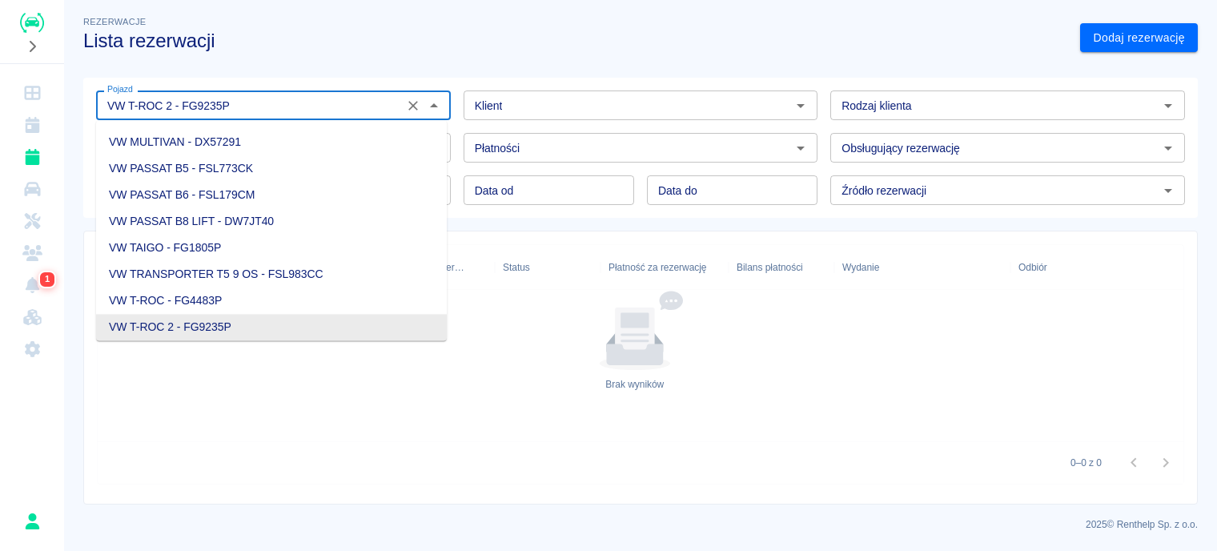
click at [271, 339] on li "VW T-ROC 2 - FG9235P" at bounding box center [271, 327] width 351 height 26
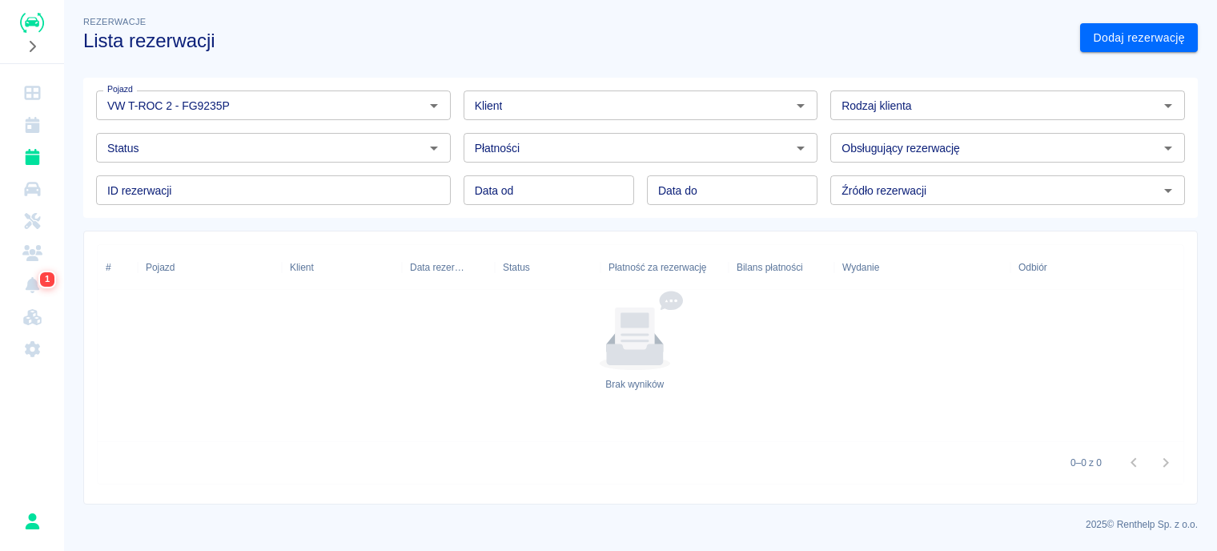
click at [365, 160] on div "Status" at bounding box center [273, 148] width 355 height 30
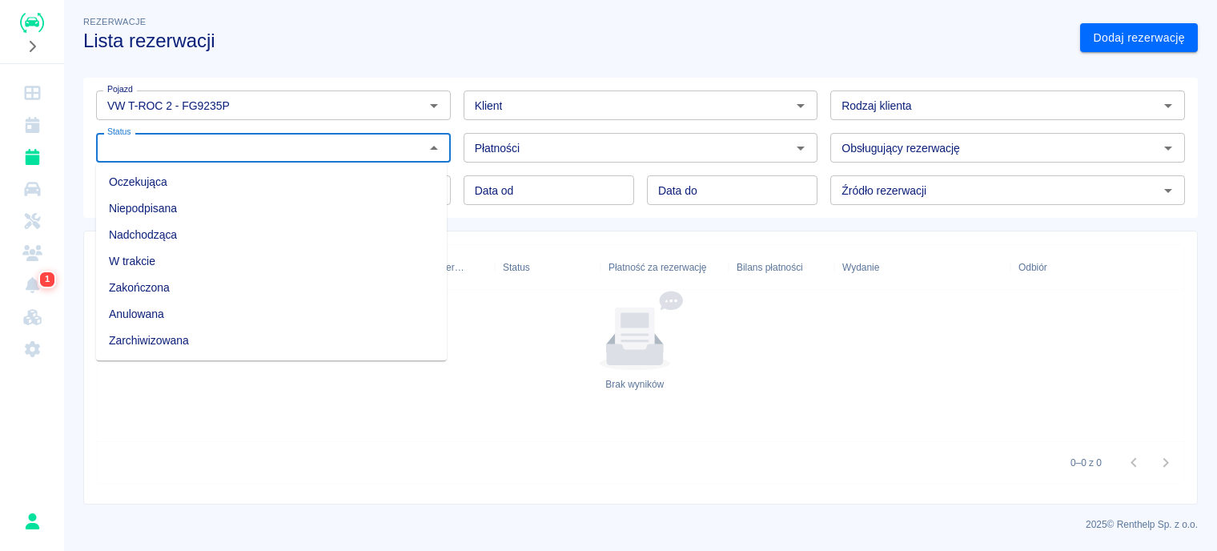
click at [135, 342] on li "Zarchiwizowana" at bounding box center [271, 340] width 351 height 26
type input "Zarchiwizowana"
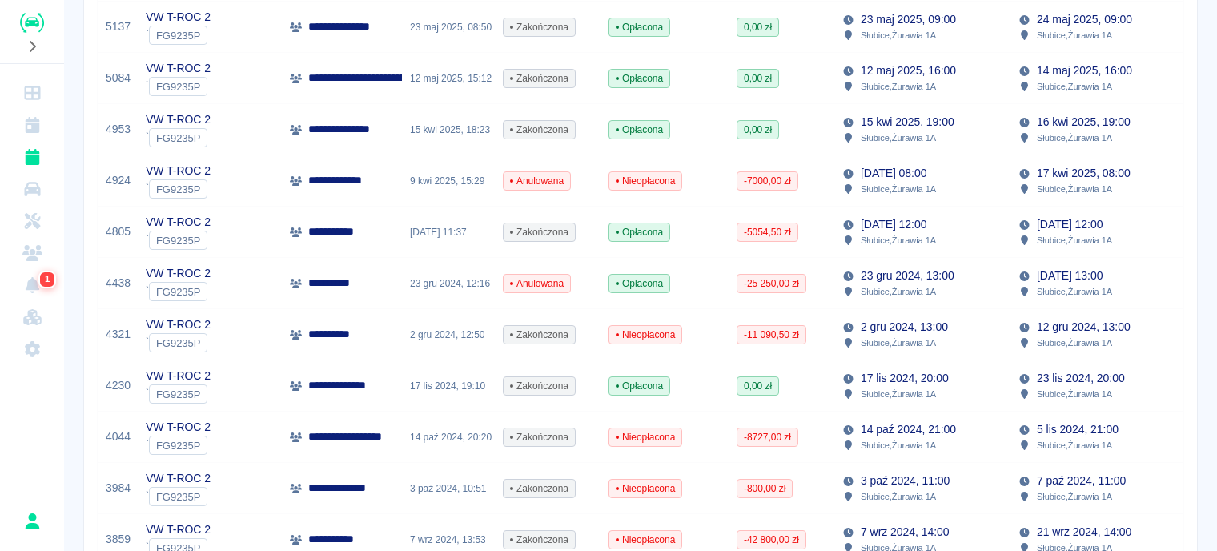
scroll to position [950, 0]
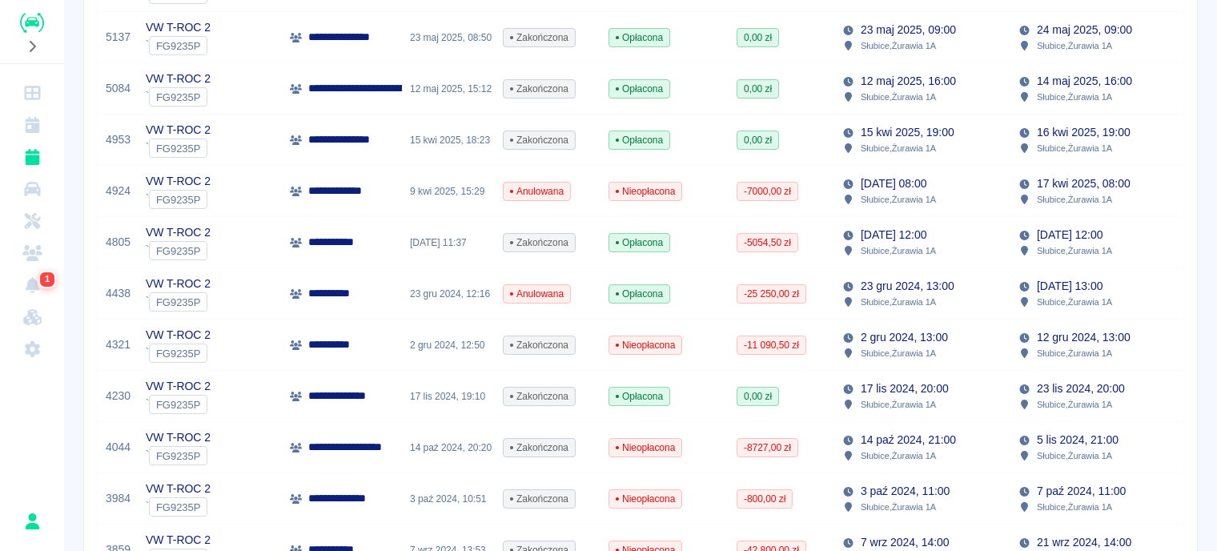
drag, startPoint x: 1203, startPoint y: 323, endPoint x: 1204, endPoint y: 331, distance: 8.0
click at [1204, 331] on div "**********" at bounding box center [640, 275] width 1153 height 551
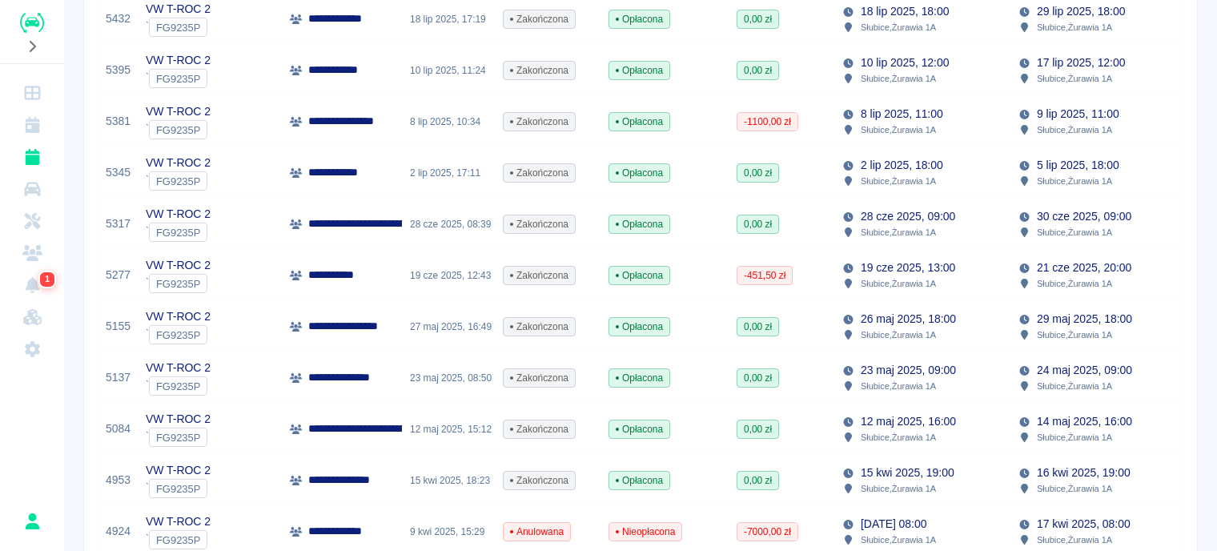
scroll to position [575, 0]
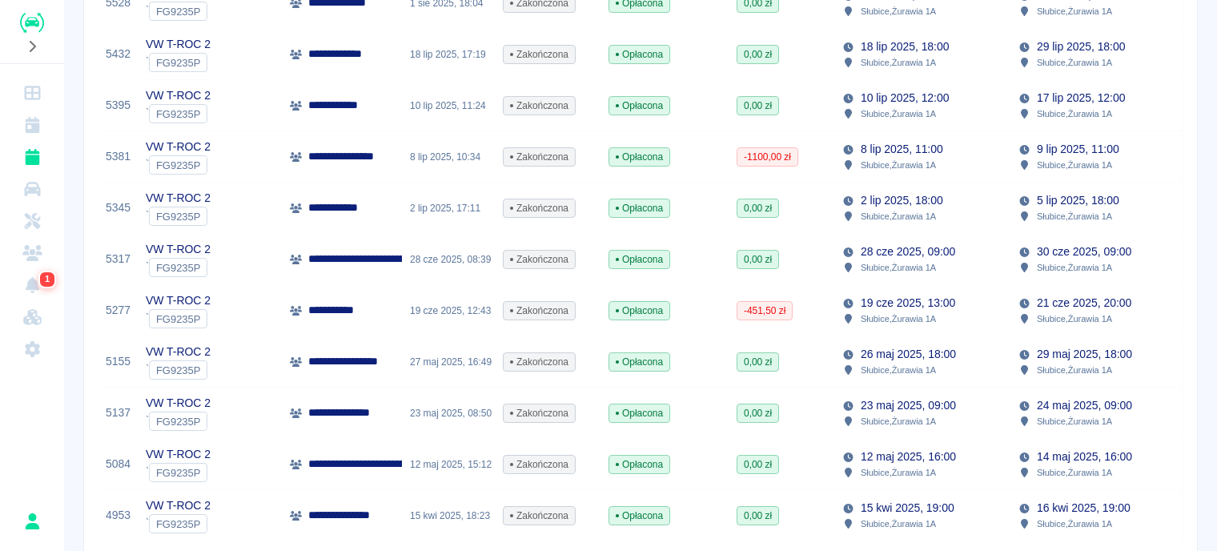
click at [365, 206] on p "**********" at bounding box center [342, 207] width 69 height 17
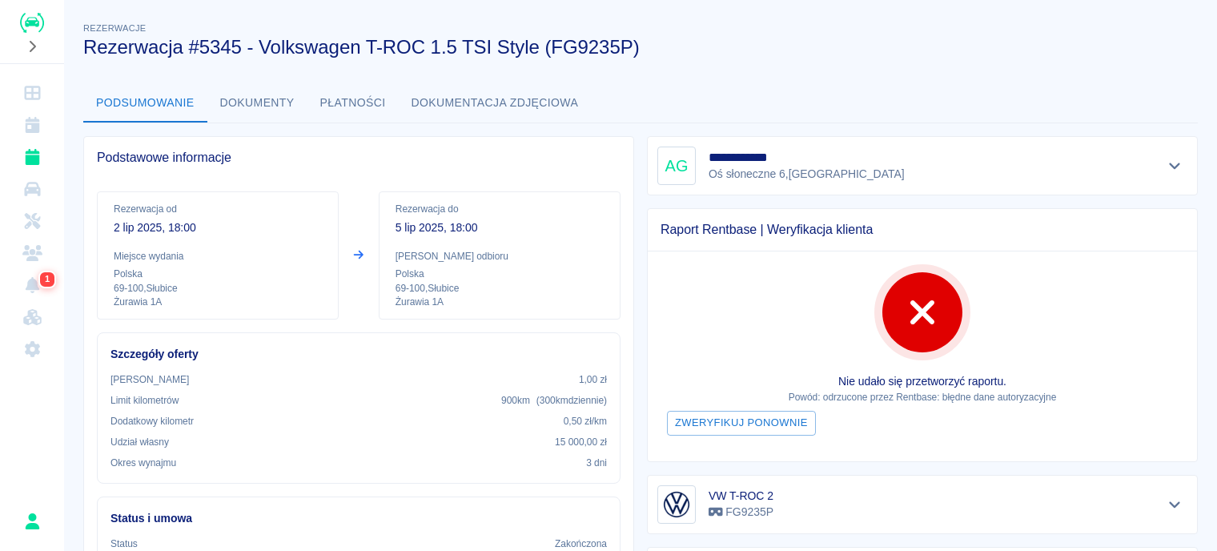
click at [275, 89] on button "Dokumenty" at bounding box center [257, 103] width 100 height 38
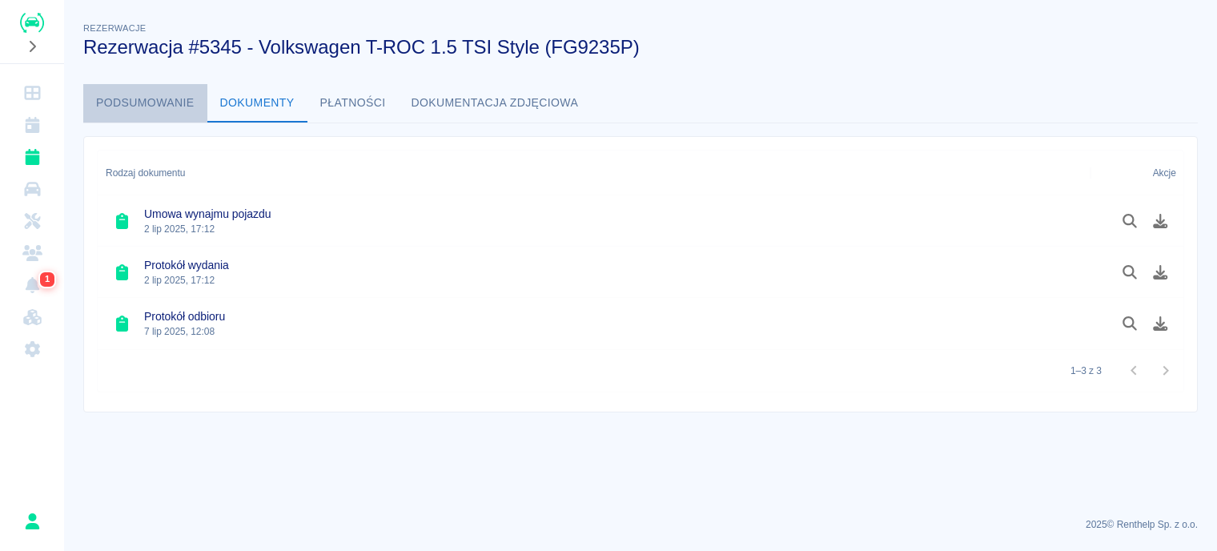
click at [163, 98] on button "Podsumowanie" at bounding box center [145, 103] width 124 height 38
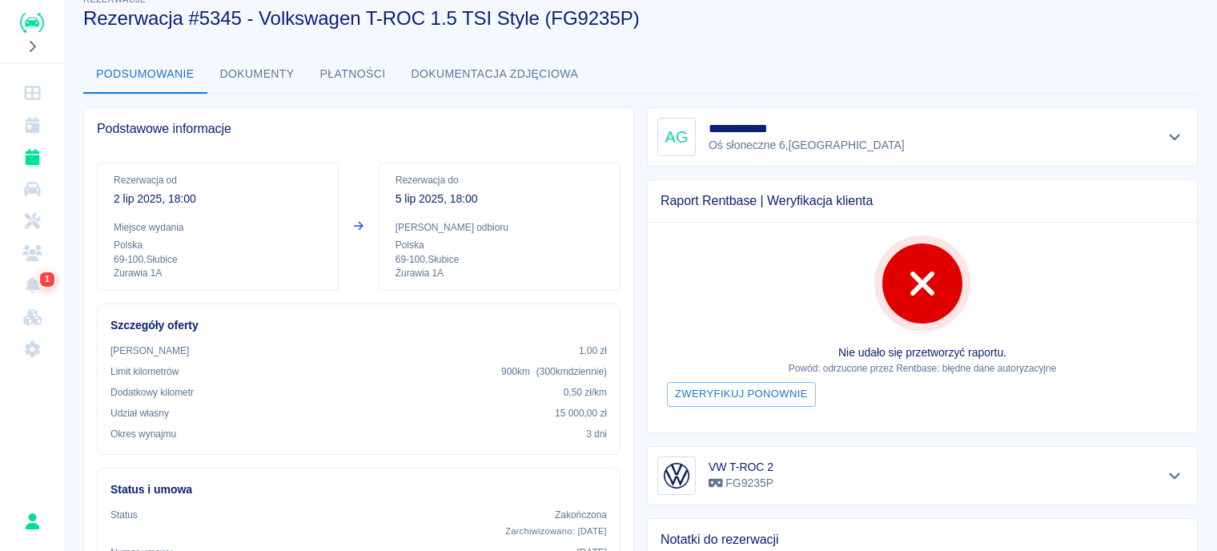
scroll to position [80, 0]
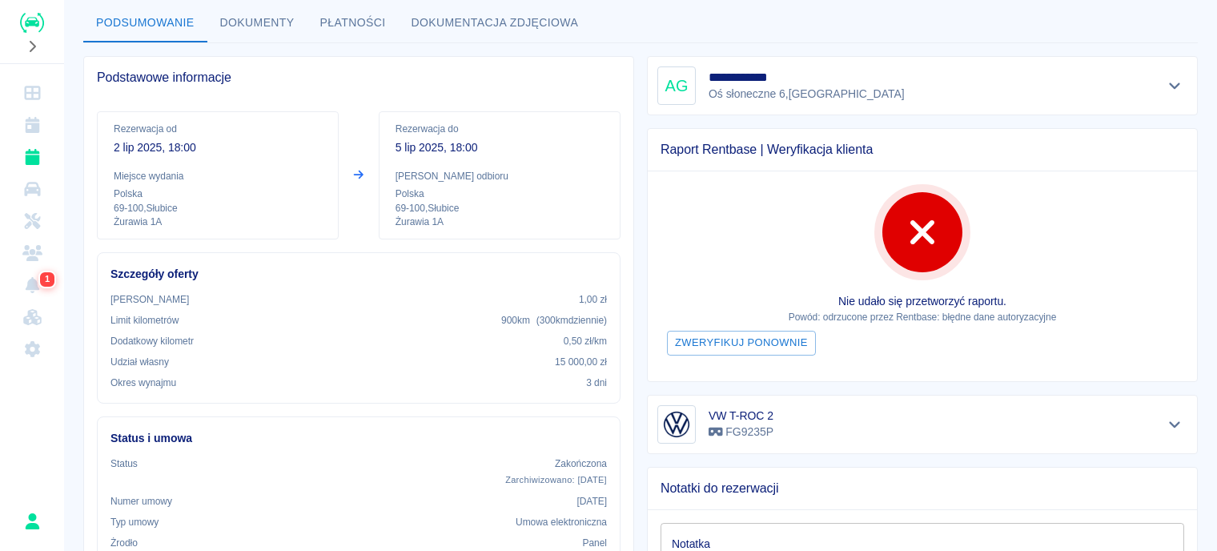
click at [1121, 65] on div "**********" at bounding box center [922, 85] width 551 height 59
click at [1124, 77] on div "**********" at bounding box center [922, 85] width 530 height 38
click at [1166, 84] on icon "Pokaż szczegóły" at bounding box center [1175, 85] width 18 height 14
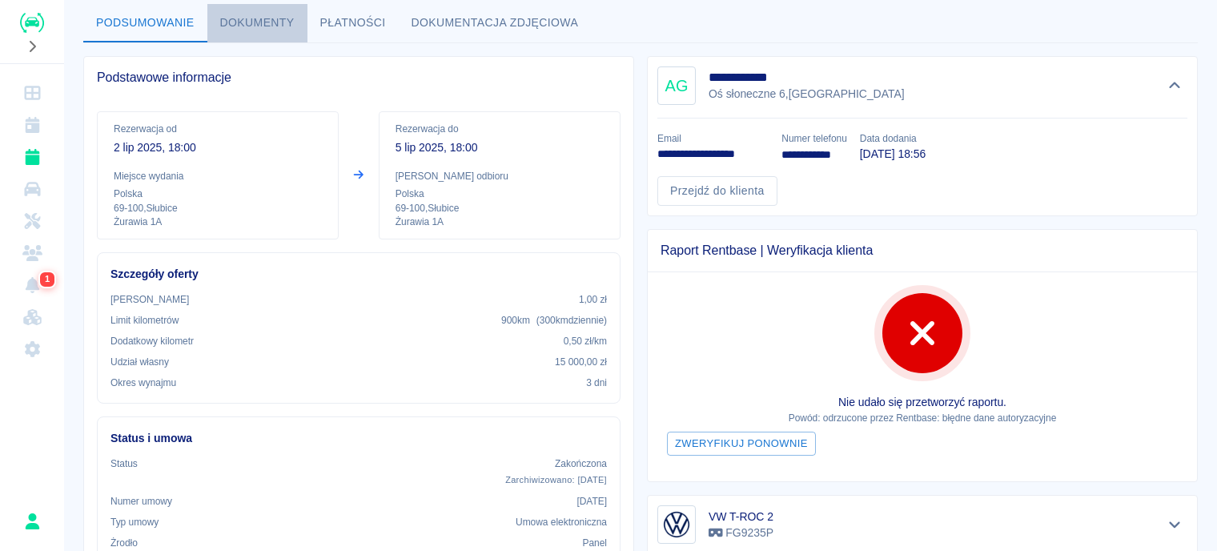
click at [253, 24] on button "Dokumenty" at bounding box center [257, 23] width 100 height 38
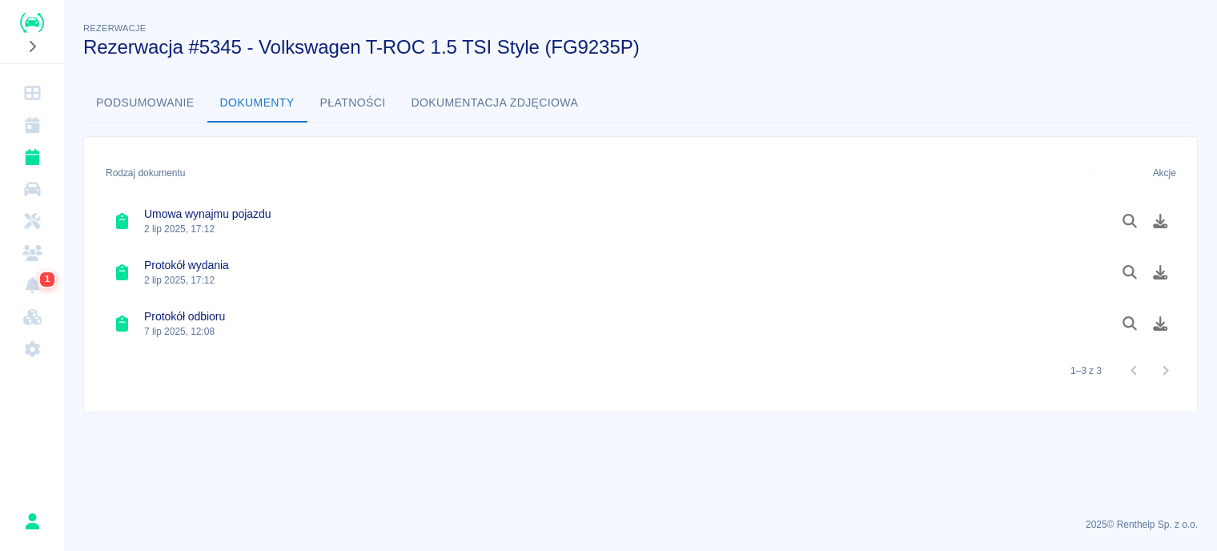
click at [253, 222] on p "2 lip 2025, 17:12" at bounding box center [207, 229] width 127 height 14
click at [123, 220] on icon at bounding box center [122, 221] width 12 height 16
drag, startPoint x: 151, startPoint y: 95, endPoint x: 150, endPoint y: 85, distance: 10.4
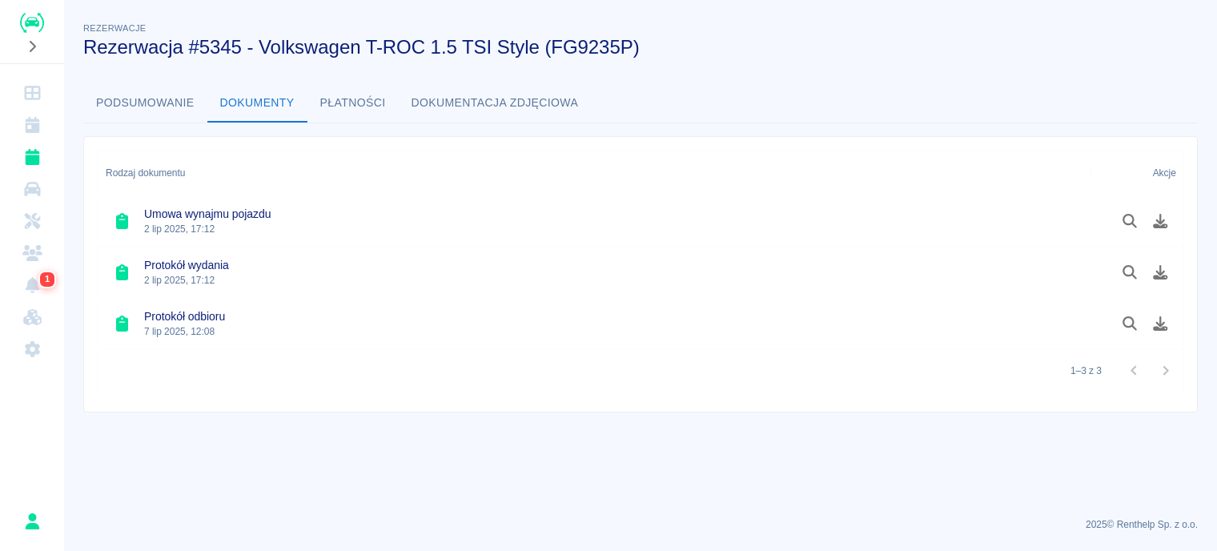
click at [150, 87] on button "Podsumowanie" at bounding box center [145, 103] width 124 height 38
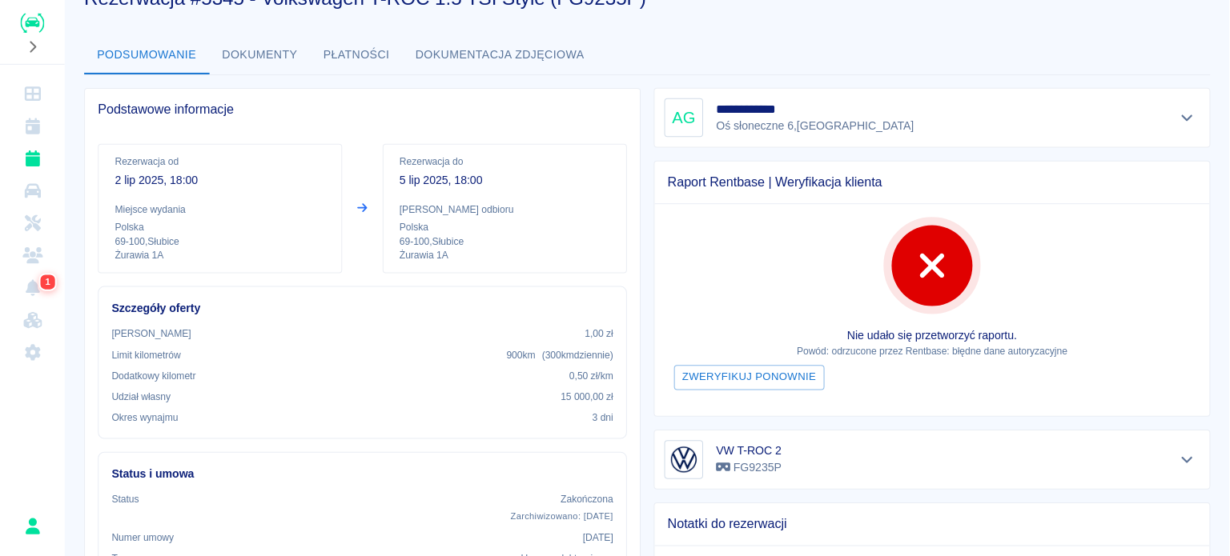
scroll to position [25, 0]
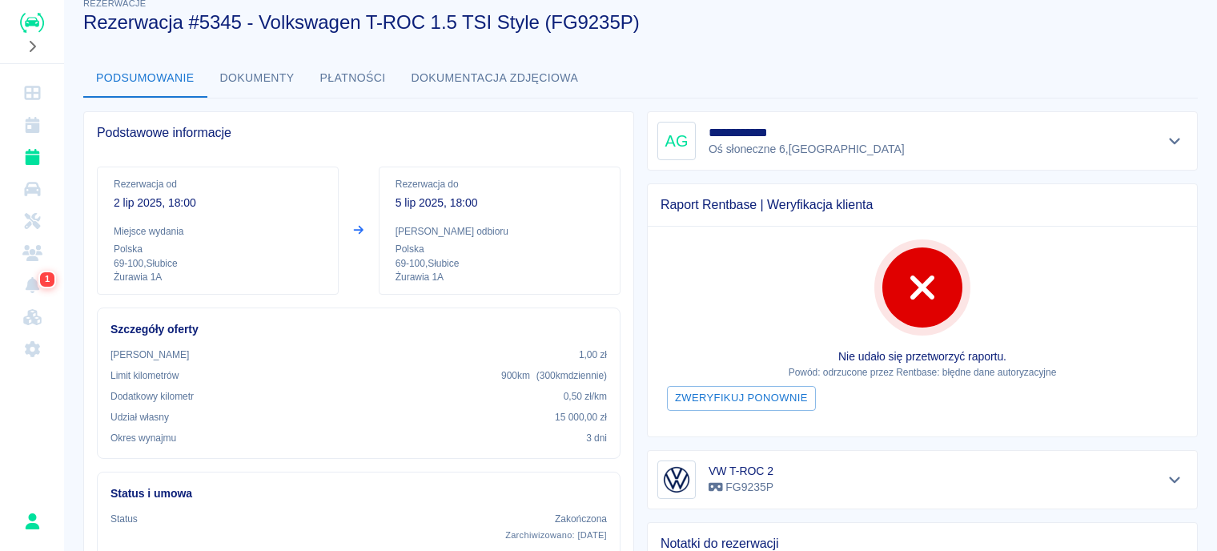
click at [1135, 138] on div "**********" at bounding box center [922, 141] width 530 height 38
click at [1166, 140] on icon "Pokaż szczegóły" at bounding box center [1175, 141] width 18 height 14
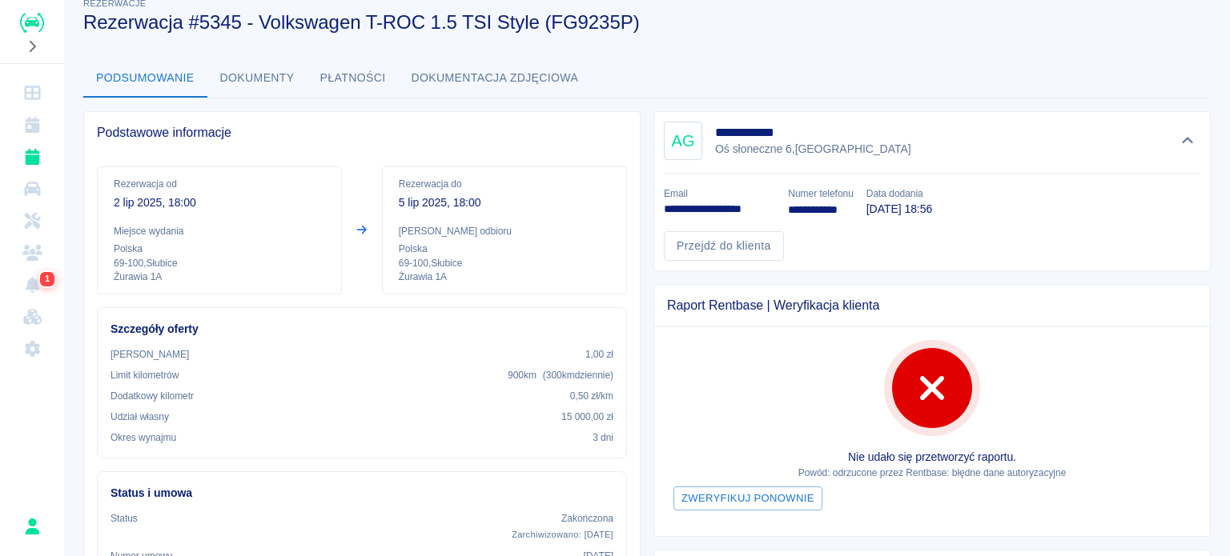
scroll to position [0, 0]
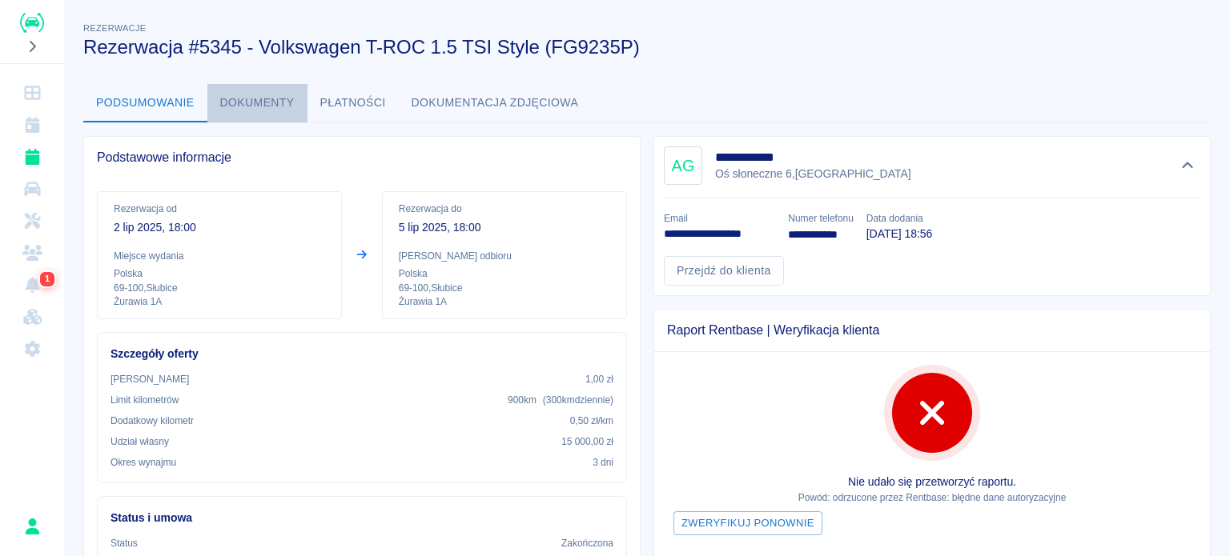
click at [268, 99] on button "Dokumenty" at bounding box center [257, 103] width 100 height 38
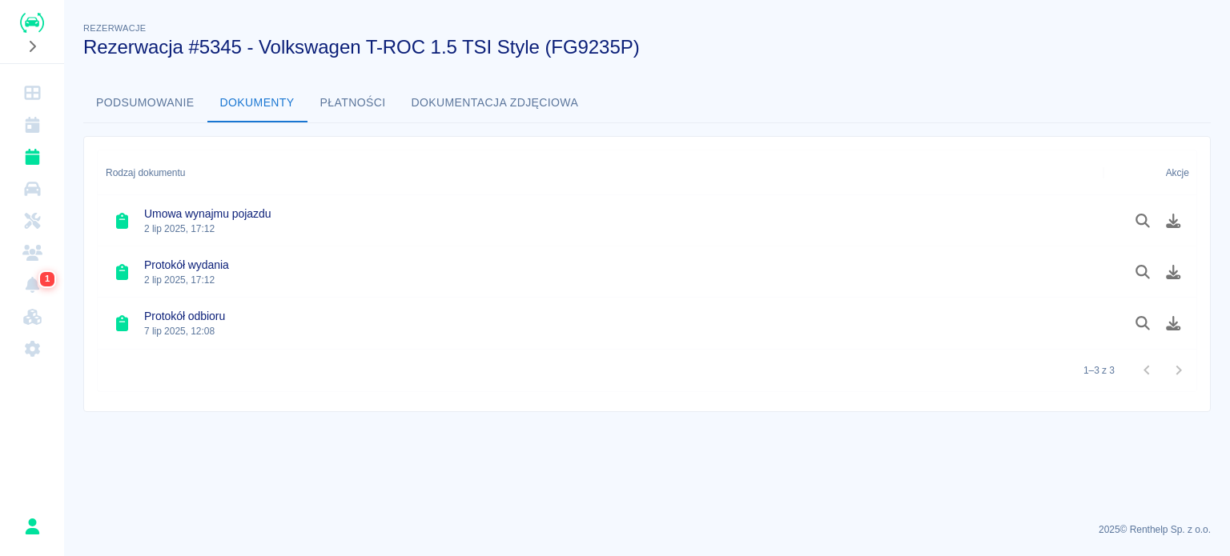
click at [745, 80] on div "Rezerwacje Rezerwacja #5345 - Volkswagen T-ROC 1.5 TSI Style (FG9235P) Podsumow…" at bounding box center [647, 209] width 1166 height 406
click at [745, 50] on h3 "Rezerwacja #5345 - Volkswagen T-ROC 1.5 TSI Style (FG9235P)" at bounding box center [640, 47] width 1115 height 22
click at [1140, 50] on h3 "Rezerwacja #5345 - Volkswagen T-ROC 1.5 TSI Style (FG9235P)" at bounding box center [640, 47] width 1115 height 22
click at [1139, 50] on h3 "Rezerwacja #5345 - Volkswagen T-ROC 1.5 TSI Style (FG9235P)" at bounding box center [640, 47] width 1115 height 22
click at [125, 213] on icon at bounding box center [122, 221] width 20 height 16
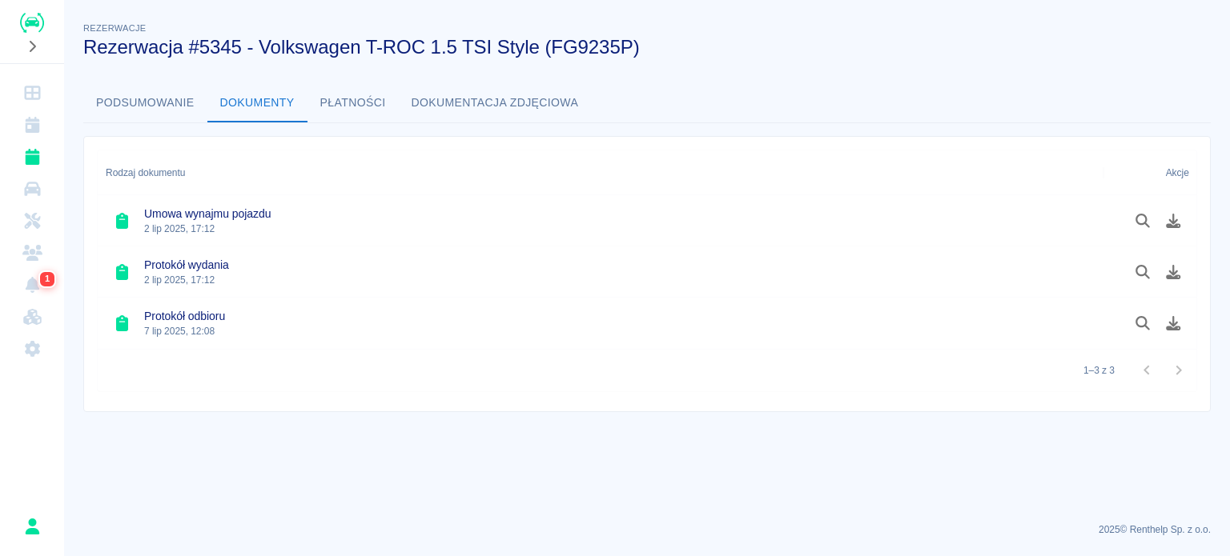
click at [125, 213] on icon at bounding box center [122, 221] width 20 height 16
click at [488, 99] on button "Dokumentacja zdjęciowa" at bounding box center [495, 103] width 193 height 38
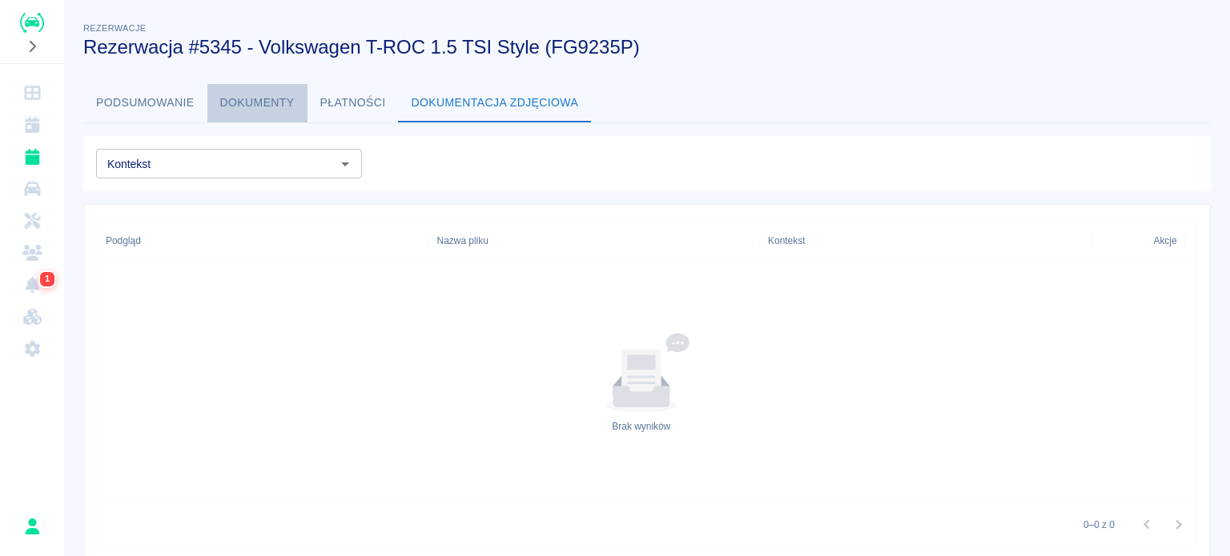
click at [263, 105] on button "Dokumenty" at bounding box center [257, 103] width 100 height 38
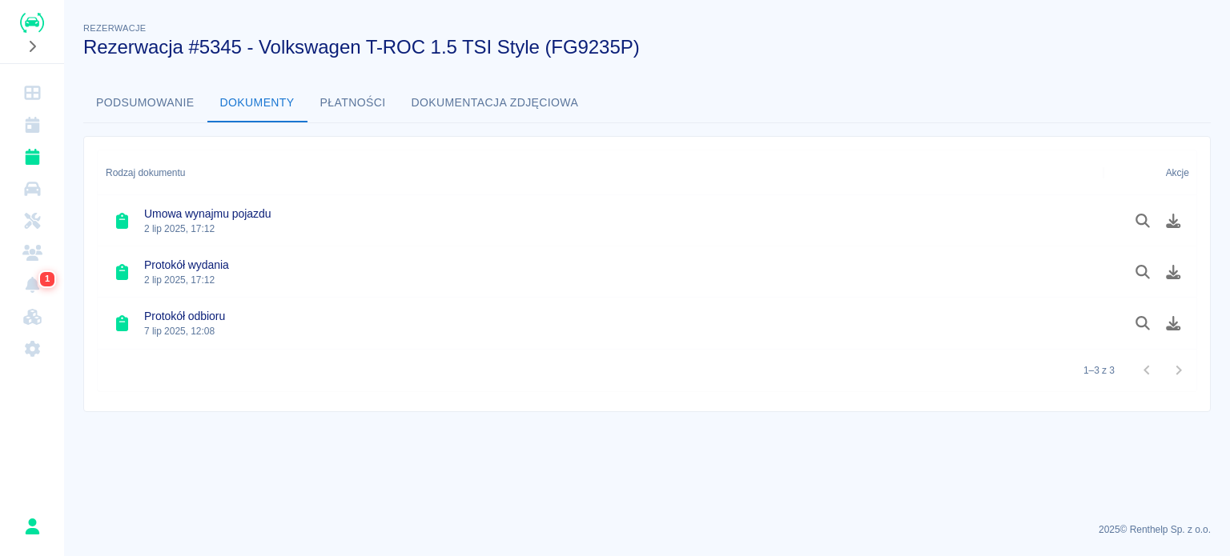
click at [141, 78] on div "Rezerwacje Rezerwacja #5345 - Volkswagen T-ROC 1.5 TSI Style (FG9235P) Podsumow…" at bounding box center [647, 209] width 1166 height 406
click at [1172, 227] on icon "Pobierz dokument" at bounding box center [1174, 221] width 14 height 14
click at [364, 103] on button "Płatności" at bounding box center [352, 103] width 91 height 38
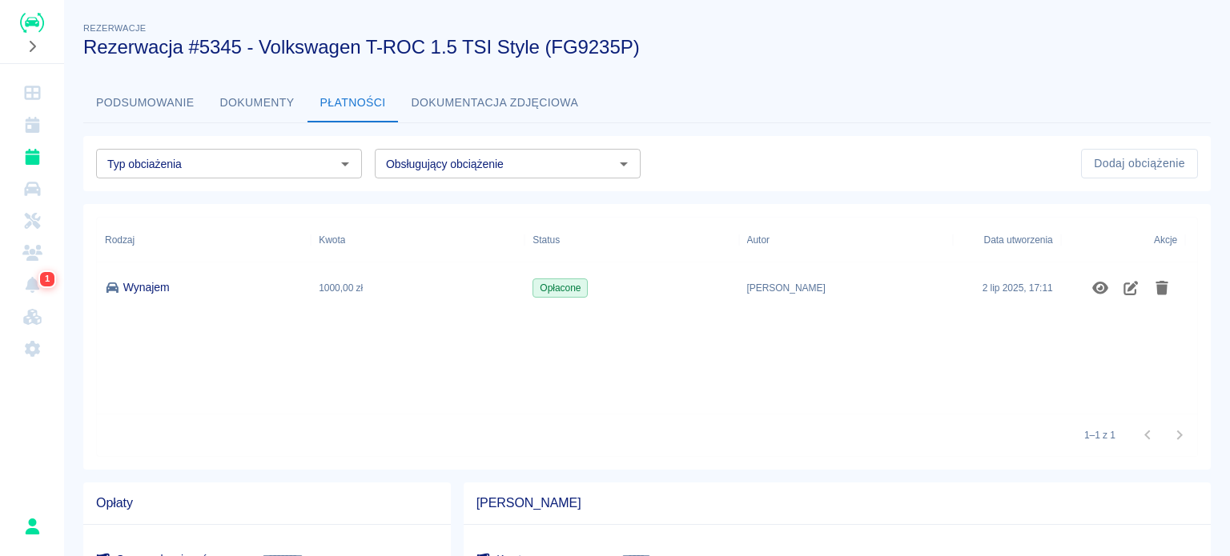
click at [247, 103] on button "Dokumenty" at bounding box center [257, 103] width 100 height 38
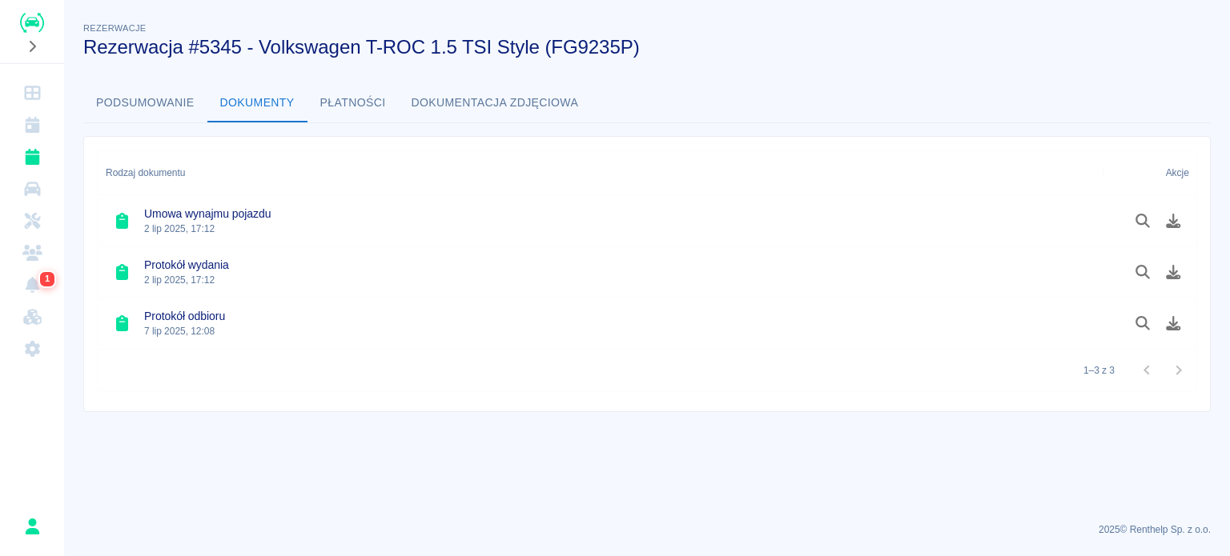
click at [129, 108] on button "Podsumowanie" at bounding box center [145, 103] width 124 height 38
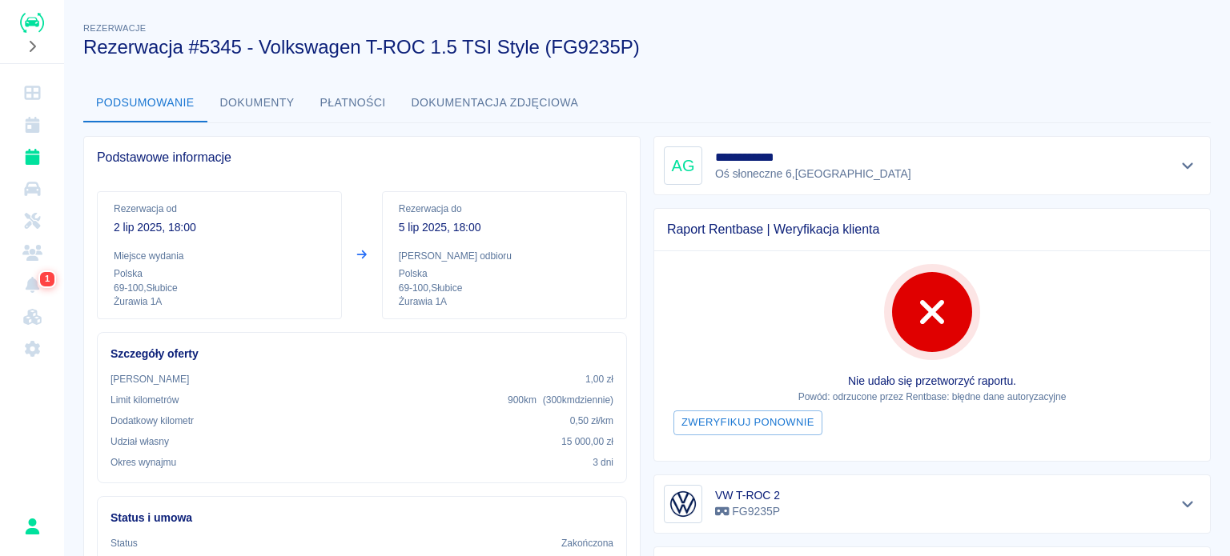
click at [942, 163] on div "**********" at bounding box center [932, 166] width 536 height 38
click at [1180, 165] on icon "Pokaż szczegóły" at bounding box center [1188, 166] width 18 height 14
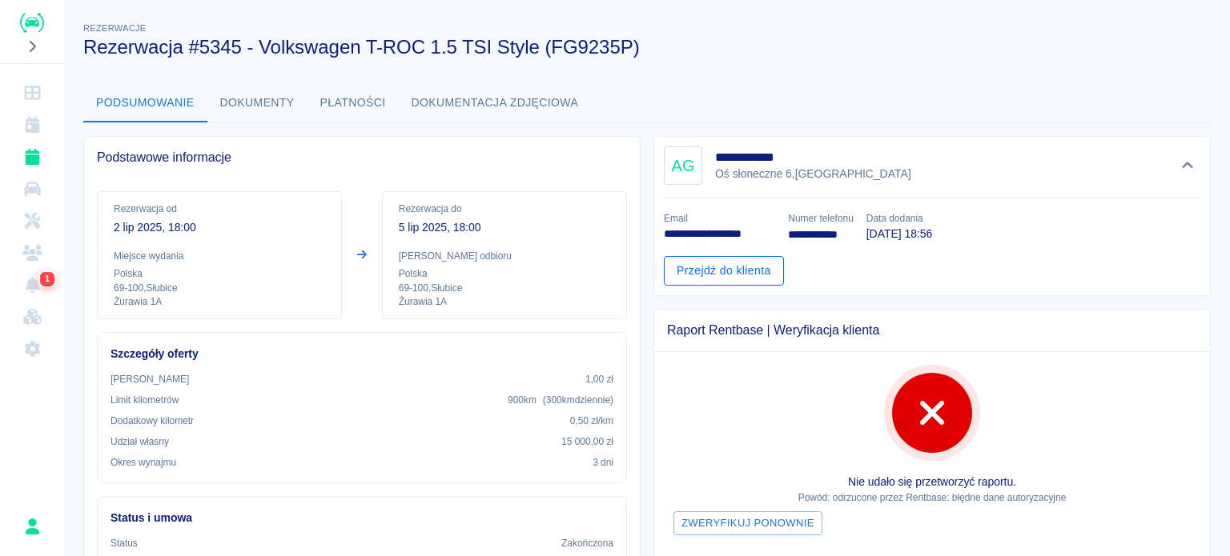
click at [754, 276] on link "Przejdź do klienta" at bounding box center [724, 271] width 120 height 30
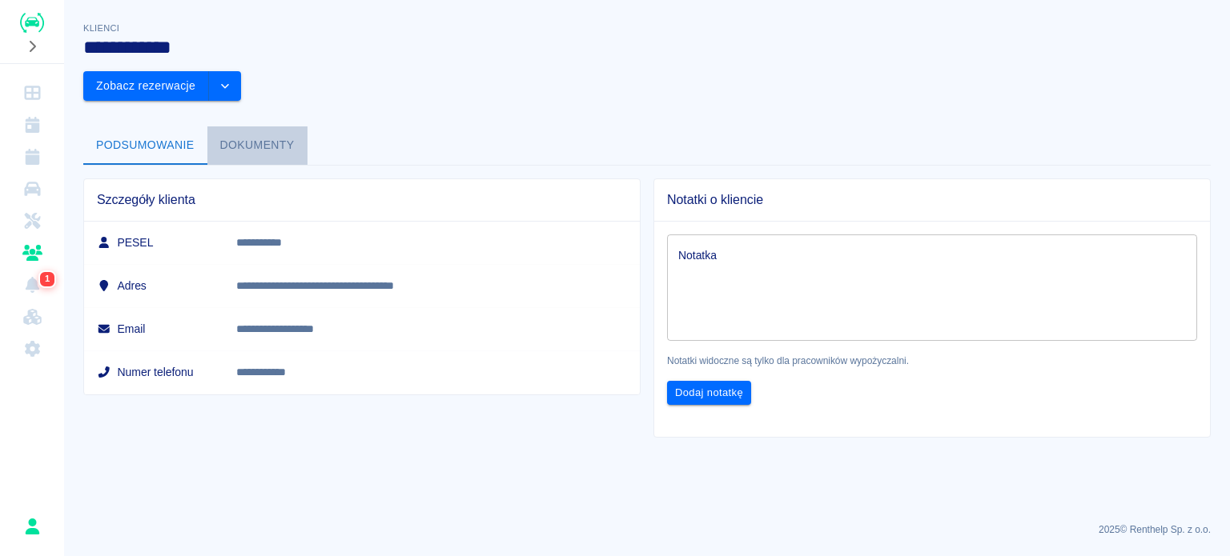
click at [291, 127] on button "Dokumenty" at bounding box center [257, 146] width 100 height 38
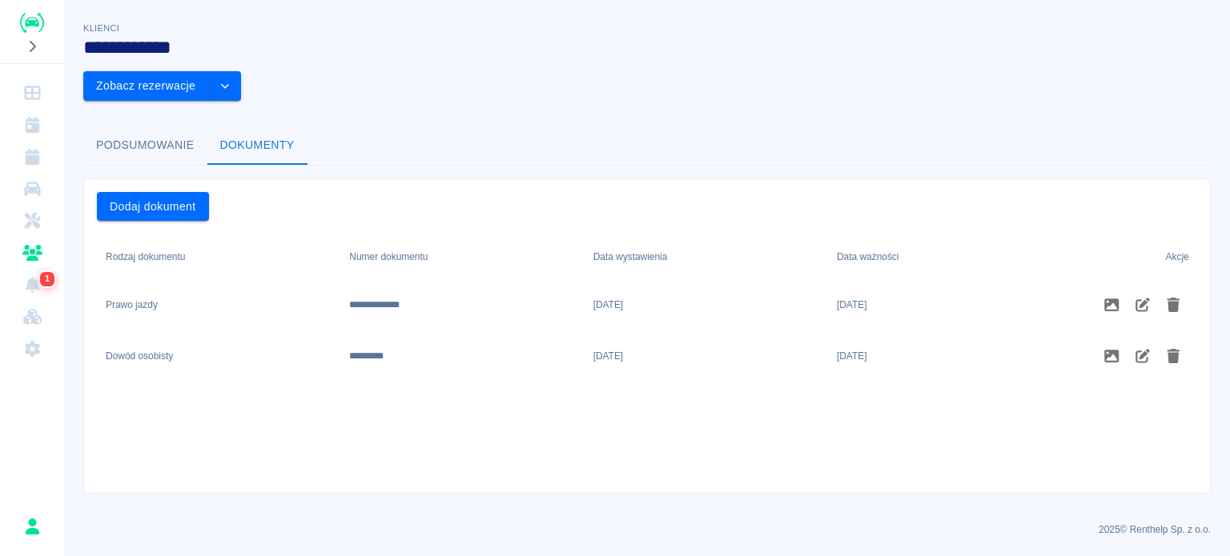
click at [197, 331] on div "Dowód osobisty" at bounding box center [219, 356] width 243 height 51
click at [1110, 350] on icon "Zdjęcia" at bounding box center [1112, 356] width 14 height 13
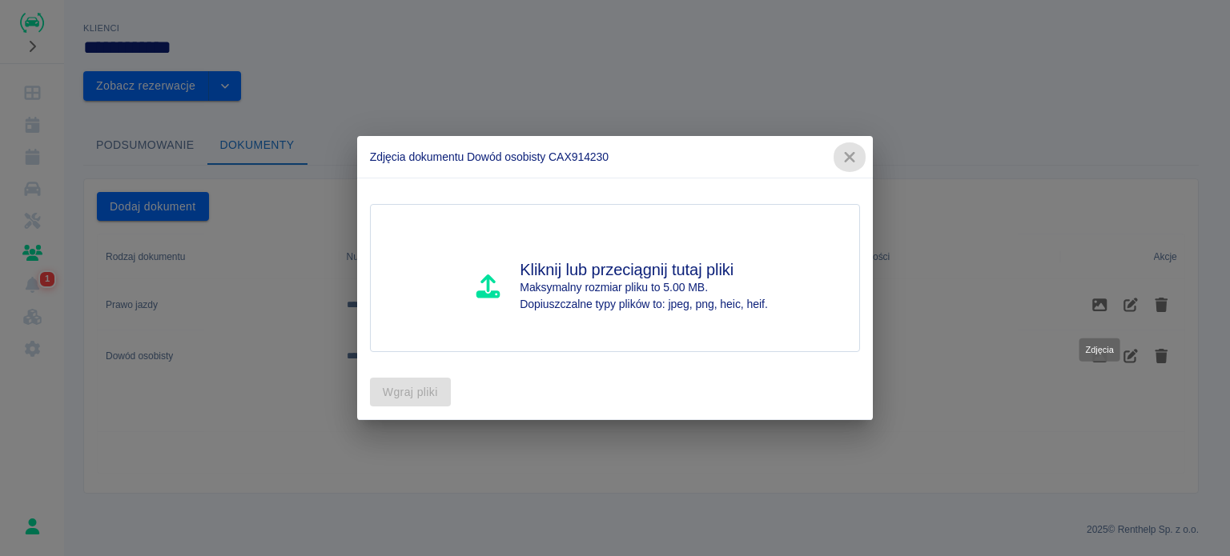
click at [846, 147] on button "button" at bounding box center [850, 158] width 34 height 30
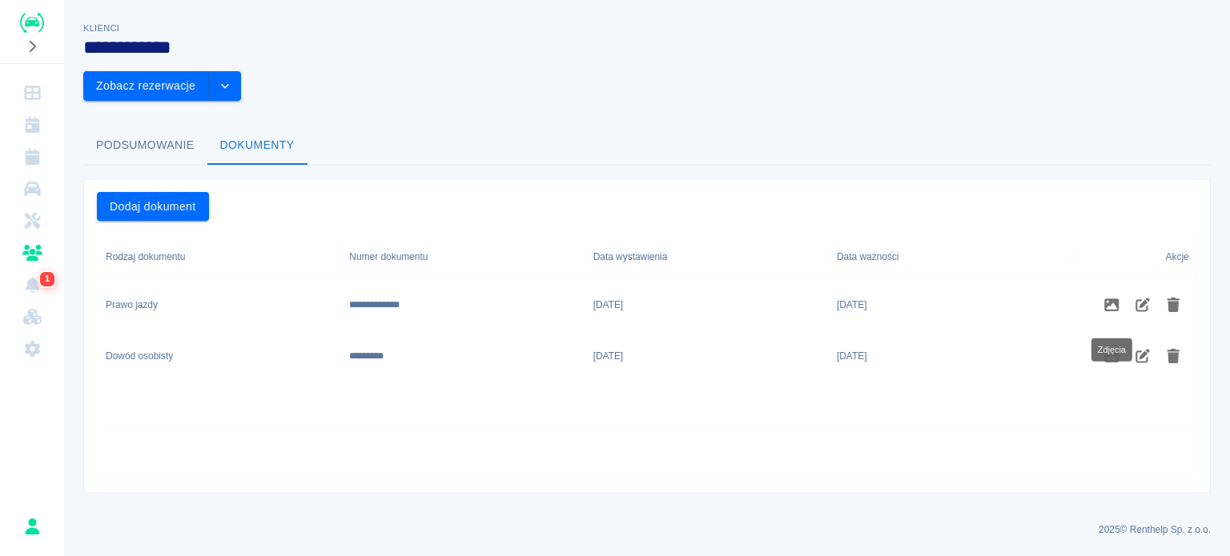
click at [927, 331] on div "[DATE]" at bounding box center [950, 356] width 243 height 51
click at [926, 331] on div "[DATE]" at bounding box center [950, 356] width 243 height 51
click at [240, 331] on div "Dowód osobisty" at bounding box center [219, 356] width 243 height 51
click at [234, 331] on div "Dowód osobisty" at bounding box center [219, 356] width 243 height 51
click at [218, 279] on div "Prawo jazdy" at bounding box center [219, 304] width 243 height 51
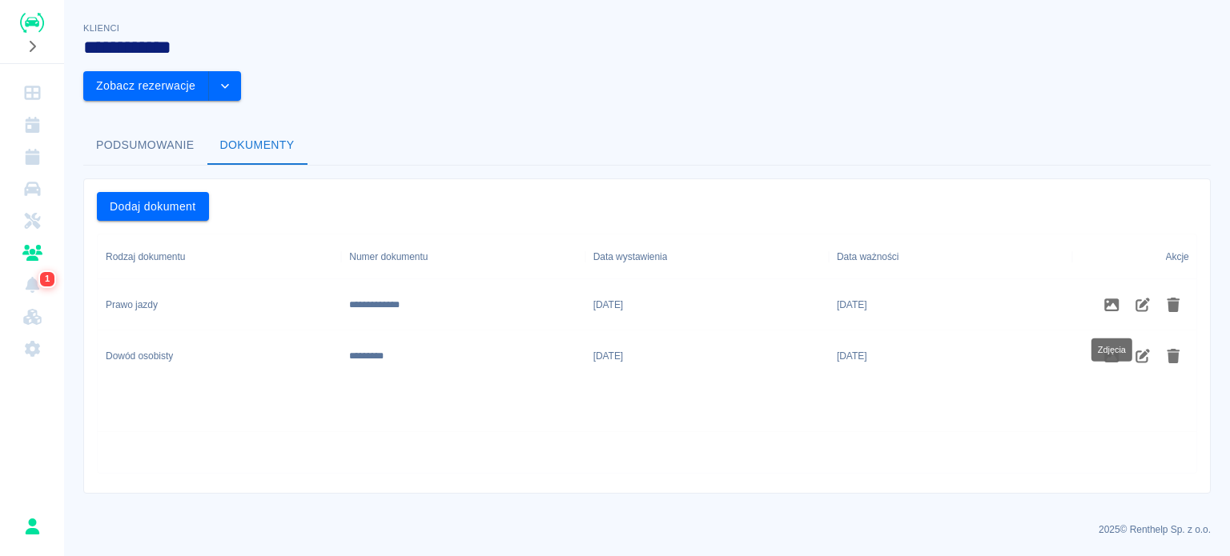
click at [219, 279] on div "Prawo jazdy" at bounding box center [219, 304] width 243 height 51
click at [723, 127] on div "Podsumowanie Dokumenty" at bounding box center [646, 146] width 1127 height 38
click at [805, 331] on div "[DATE]" at bounding box center [706, 356] width 243 height 51
click at [139, 127] on button "Podsumowanie" at bounding box center [145, 146] width 124 height 38
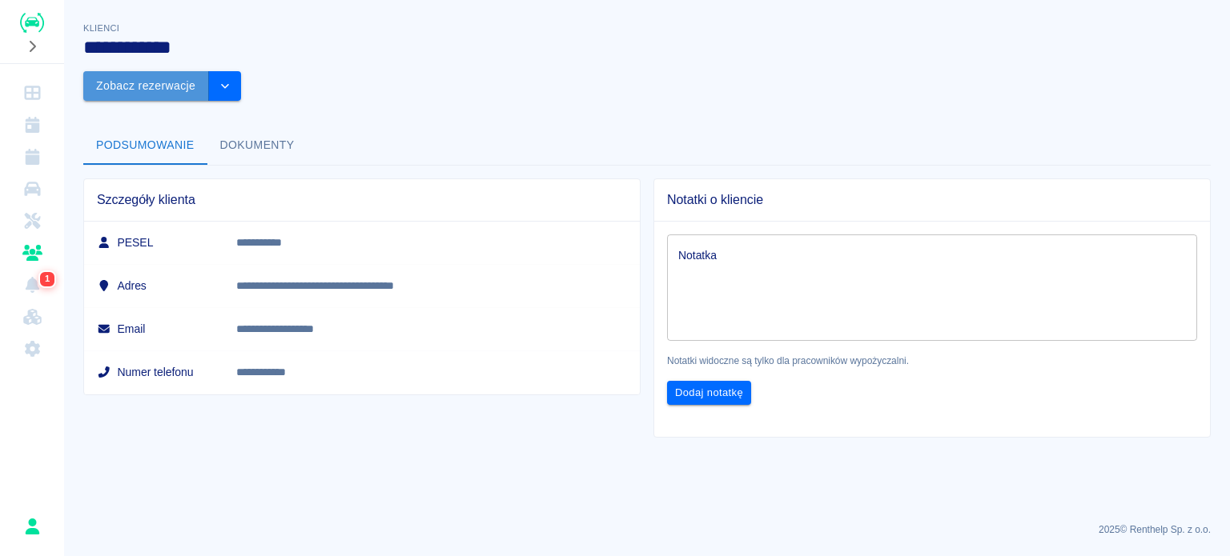
click at [209, 71] on button "Zobacz rezerwacje" at bounding box center [146, 86] width 126 height 30
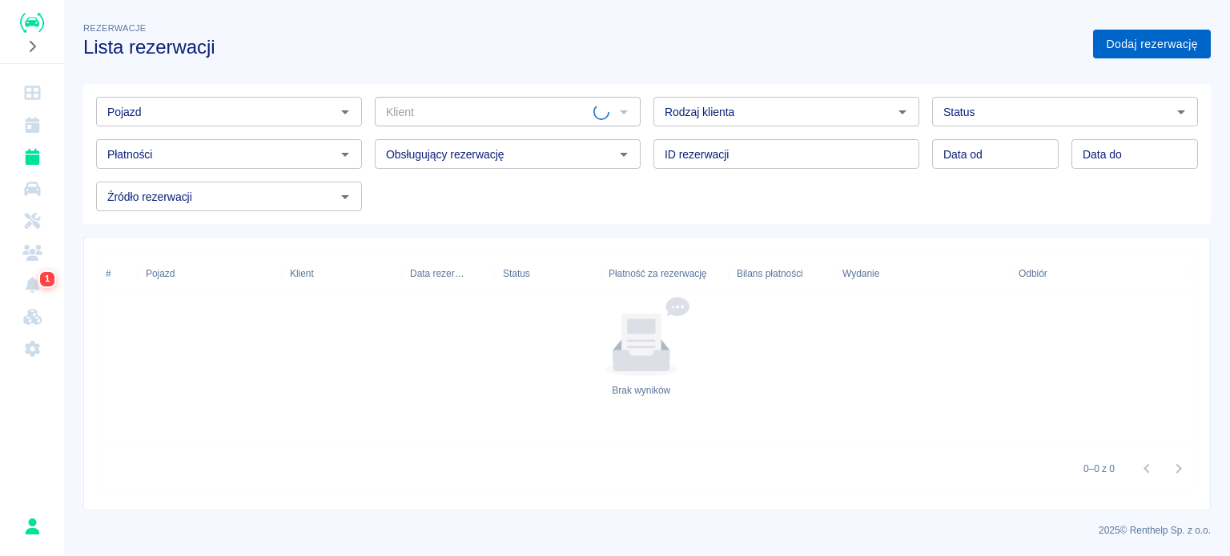
type input "[PERSON_NAME] ([PHONE_NUMBER])"
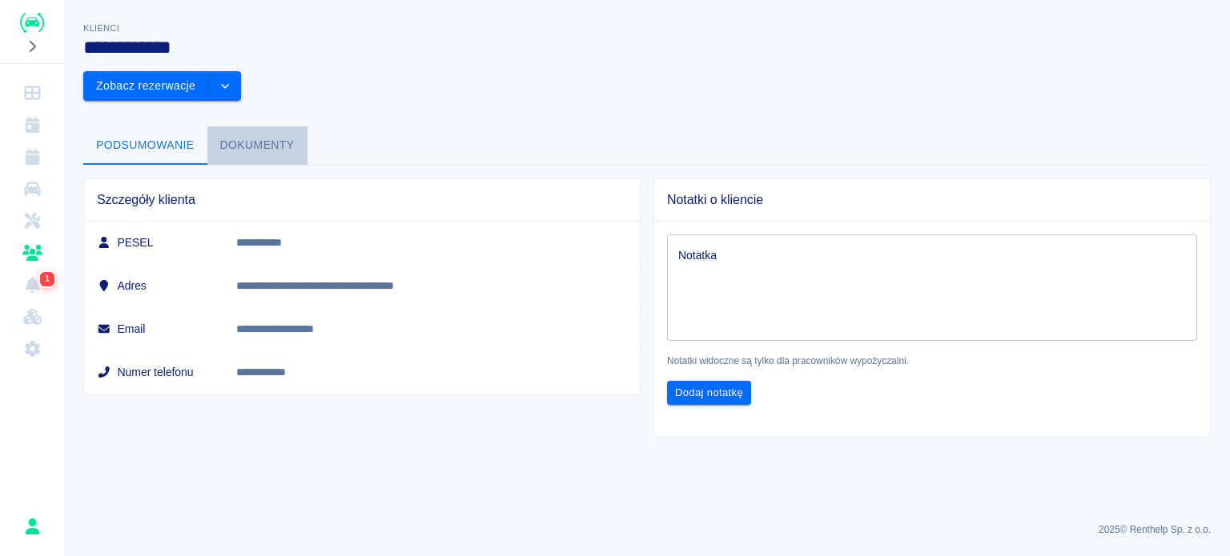
click at [287, 127] on button "Dokumenty" at bounding box center [257, 146] width 100 height 38
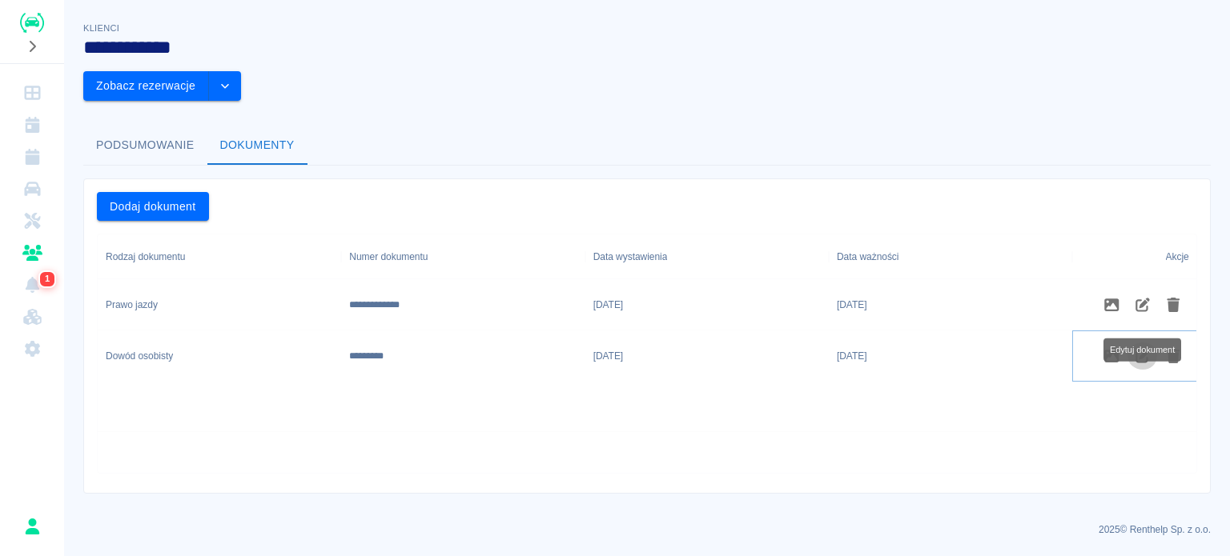
click at [1150, 349] on icon "Edytuj dokument" at bounding box center [1143, 356] width 18 height 14
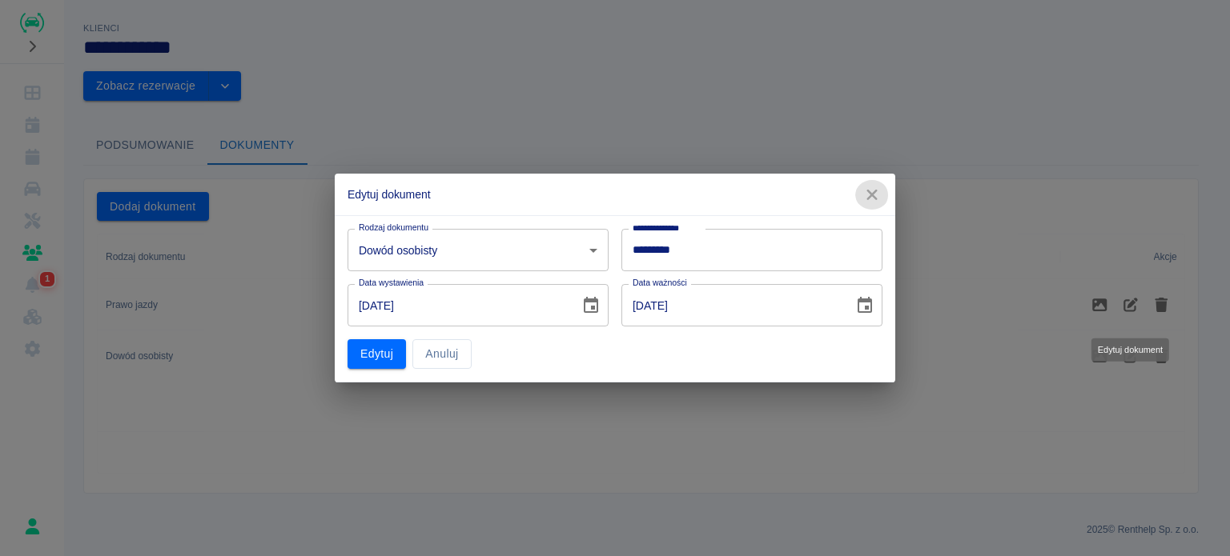
click at [870, 196] on icon "button" at bounding box center [872, 195] width 21 height 17
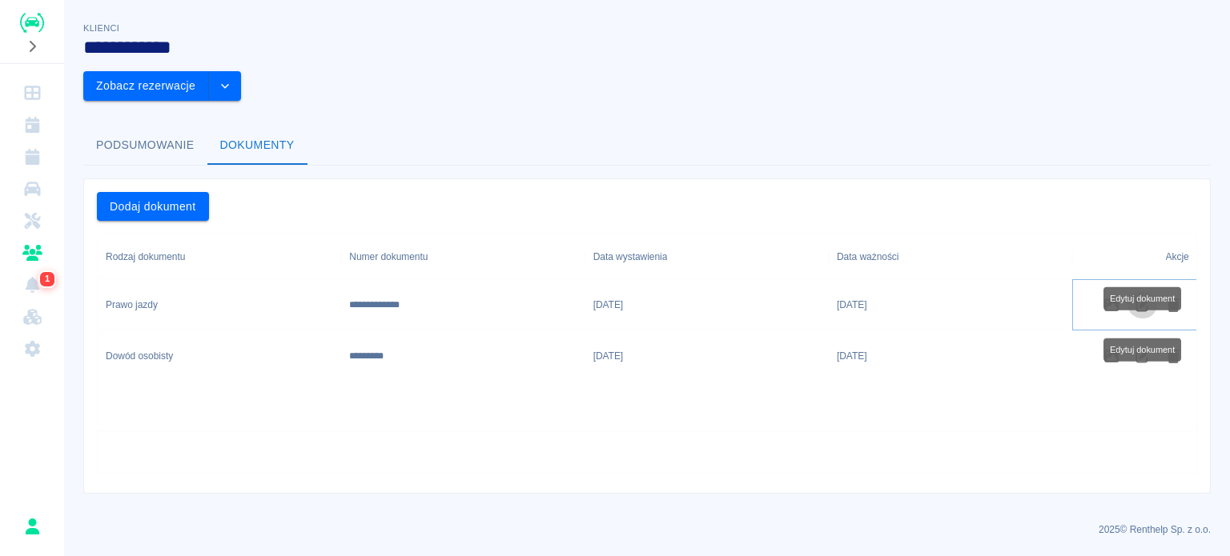
click at [1134, 298] on icon "Edytuj dokument" at bounding box center [1143, 305] width 18 height 14
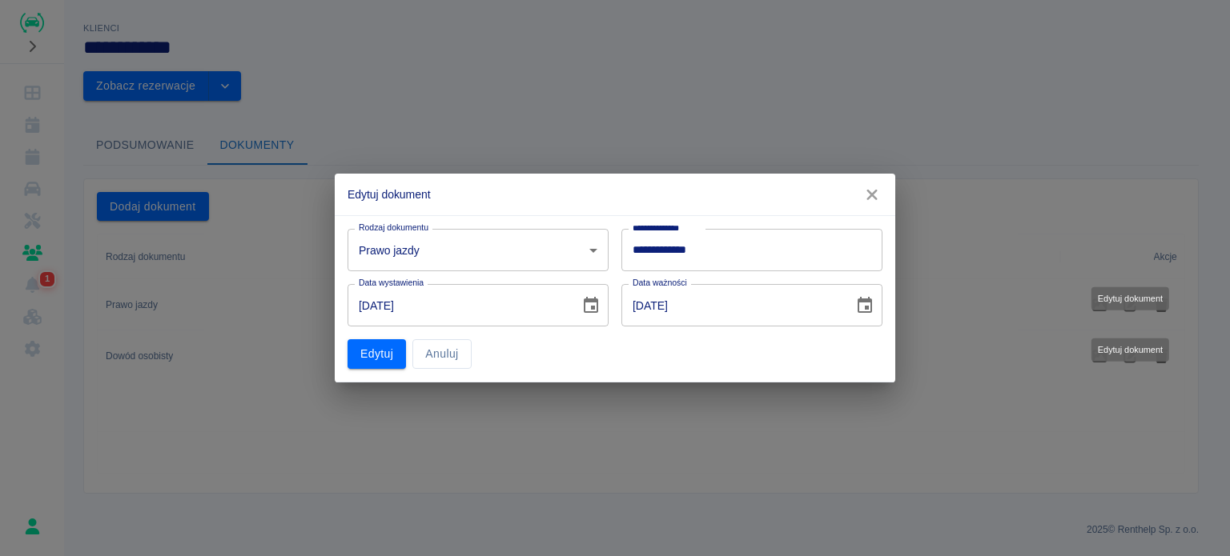
click at [882, 191] on icon "button" at bounding box center [872, 195] width 21 height 17
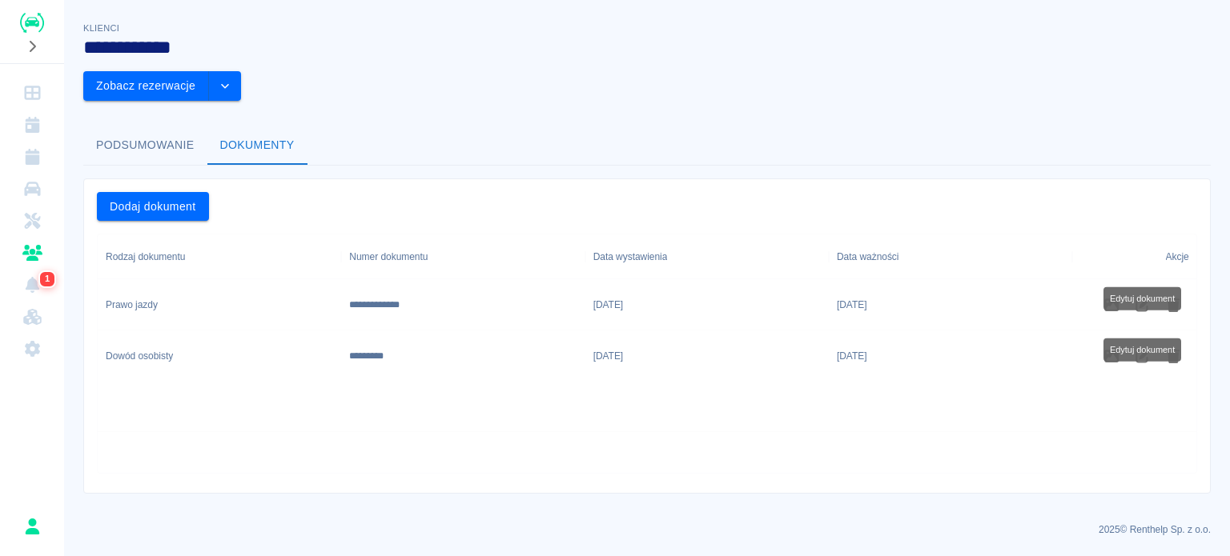
click at [582, 54] on h3 "**********" at bounding box center [561, 47] width 957 height 22
click at [151, 81] on div "**********" at bounding box center [647, 250] width 1166 height 488
click at [154, 127] on button "Podsumowanie" at bounding box center [145, 146] width 124 height 38
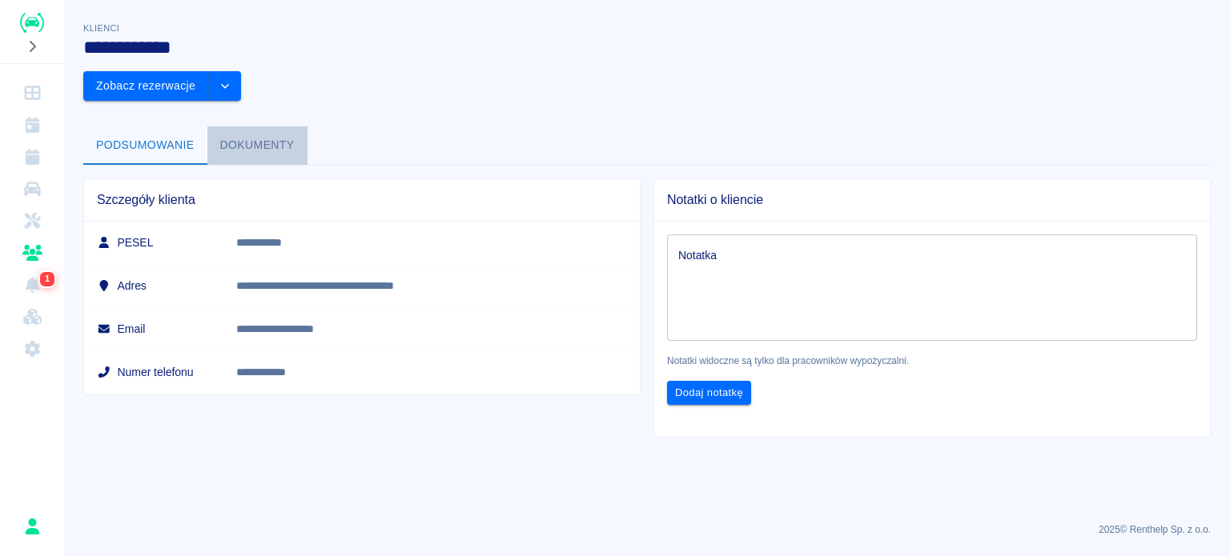
click at [275, 127] on button "Dokumenty" at bounding box center [257, 146] width 100 height 38
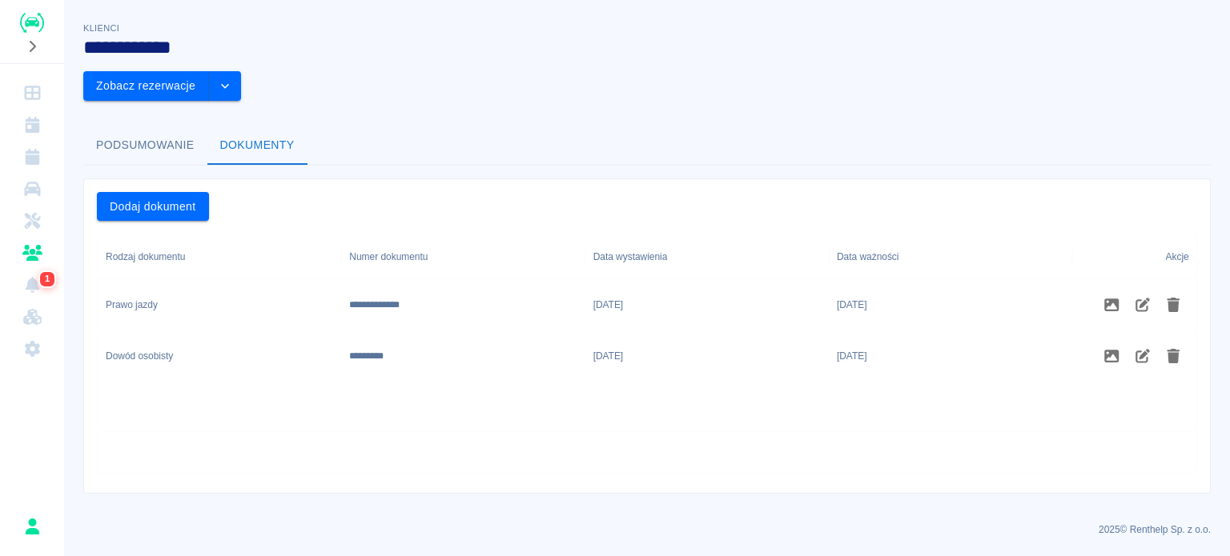
click at [540, 82] on div "**********" at bounding box center [647, 250] width 1166 height 488
